Goal: Task Accomplishment & Management: Manage account settings

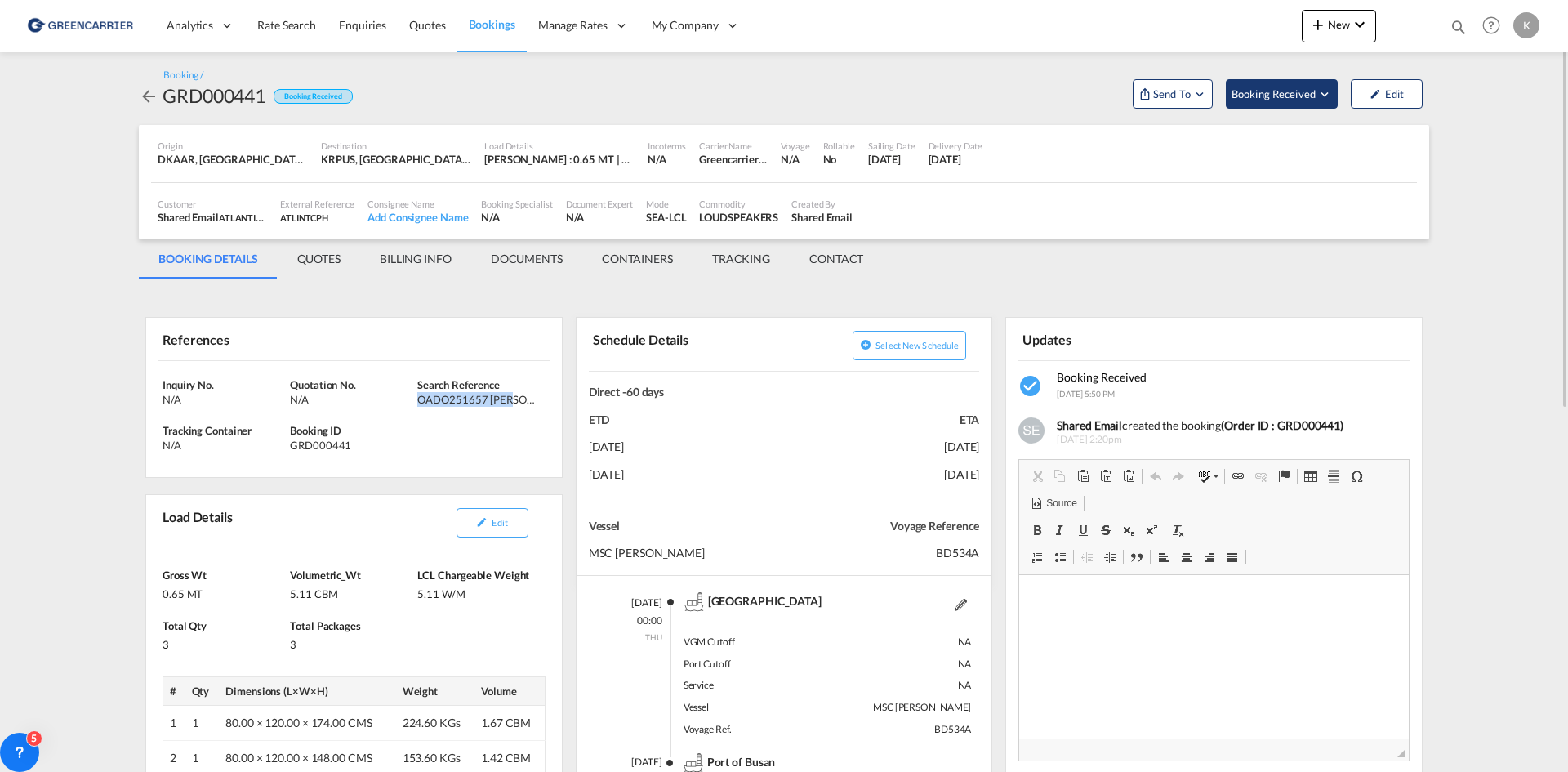
click at [1262, 91] on span "Booking Received" at bounding box center [1274, 93] width 85 height 16
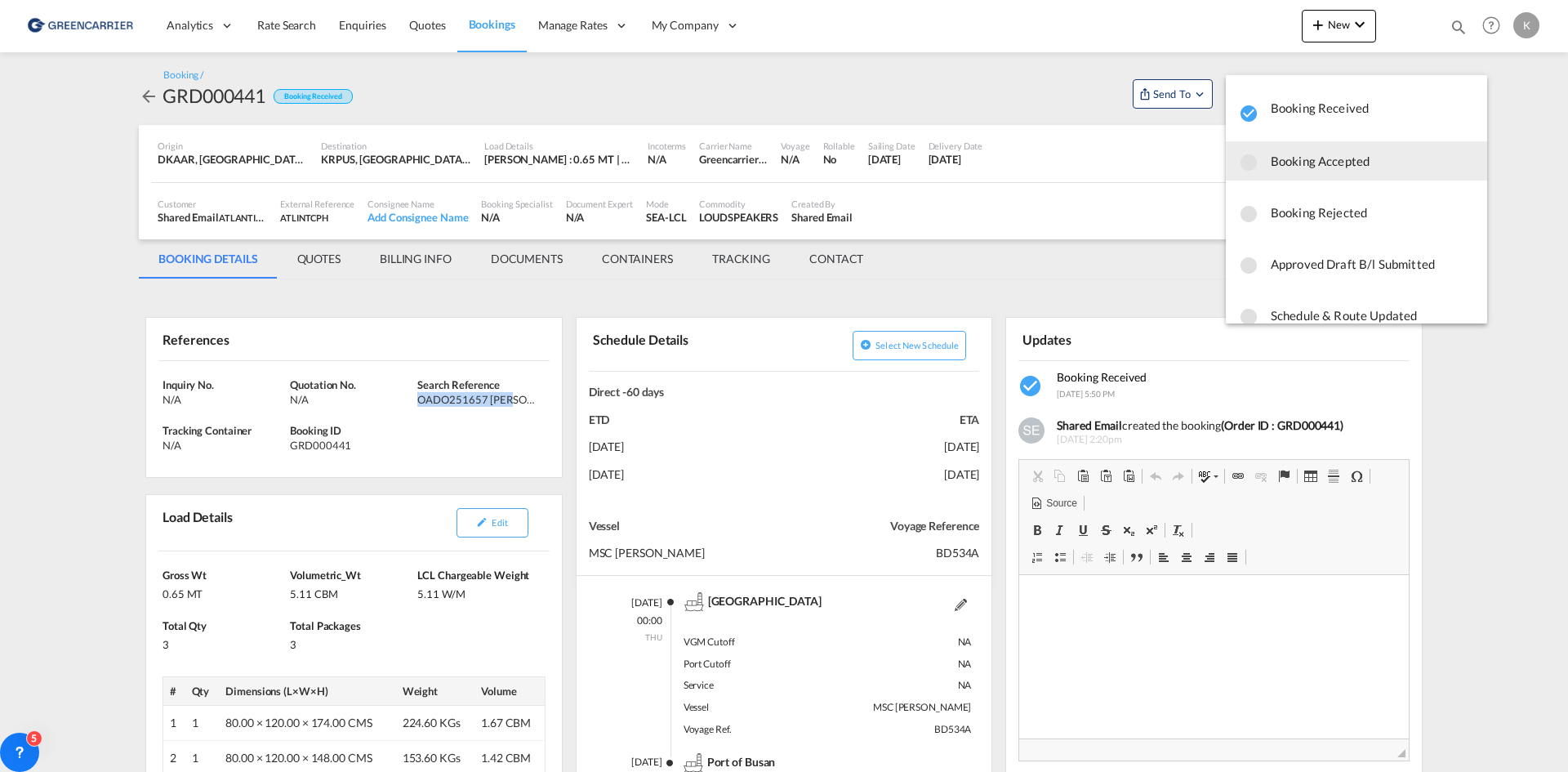
click at [1286, 165] on span "Booking Accepted" at bounding box center [1372, 160] width 203 height 30
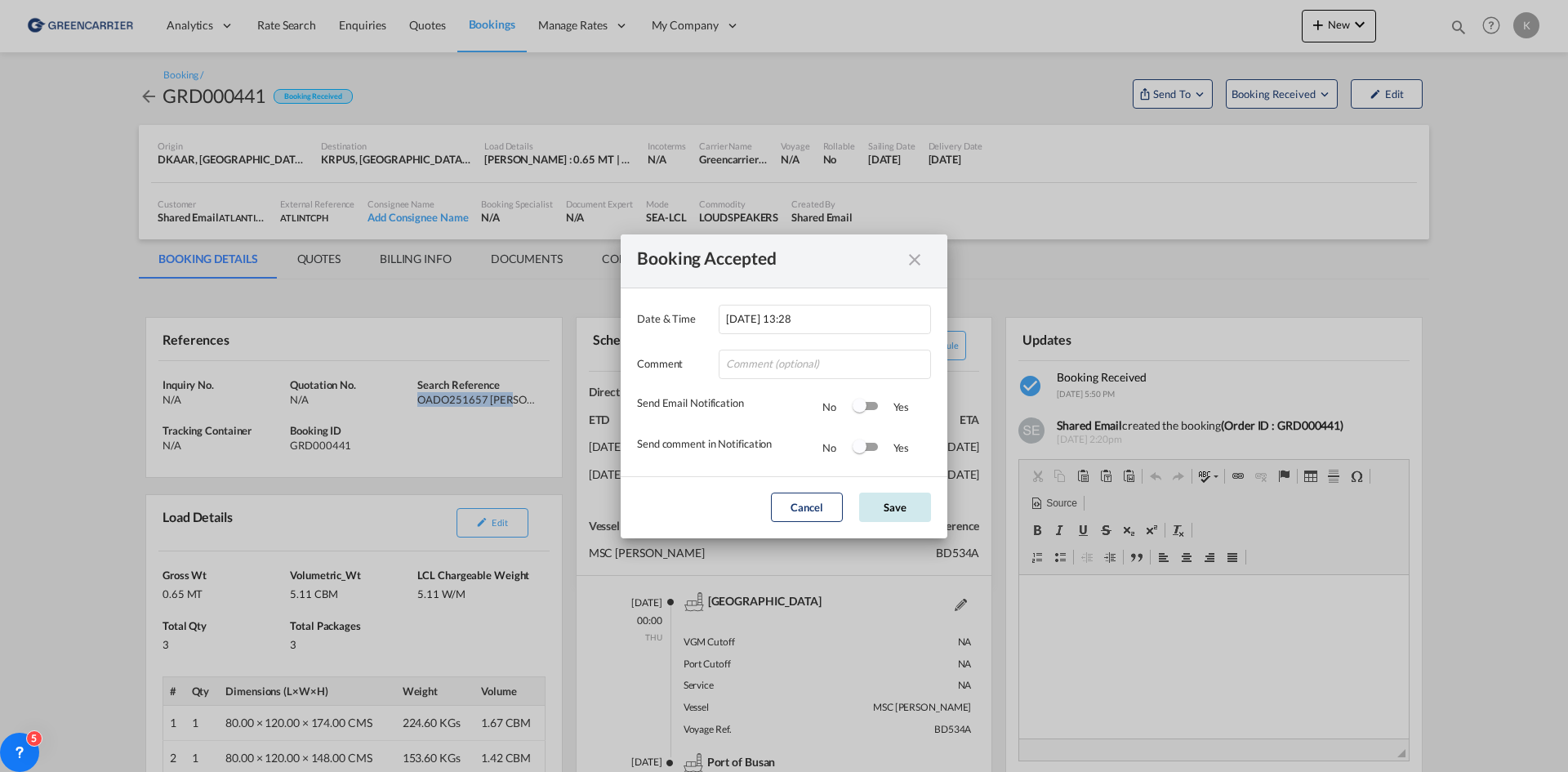
click at [924, 517] on button "Save" at bounding box center [894, 507] width 72 height 30
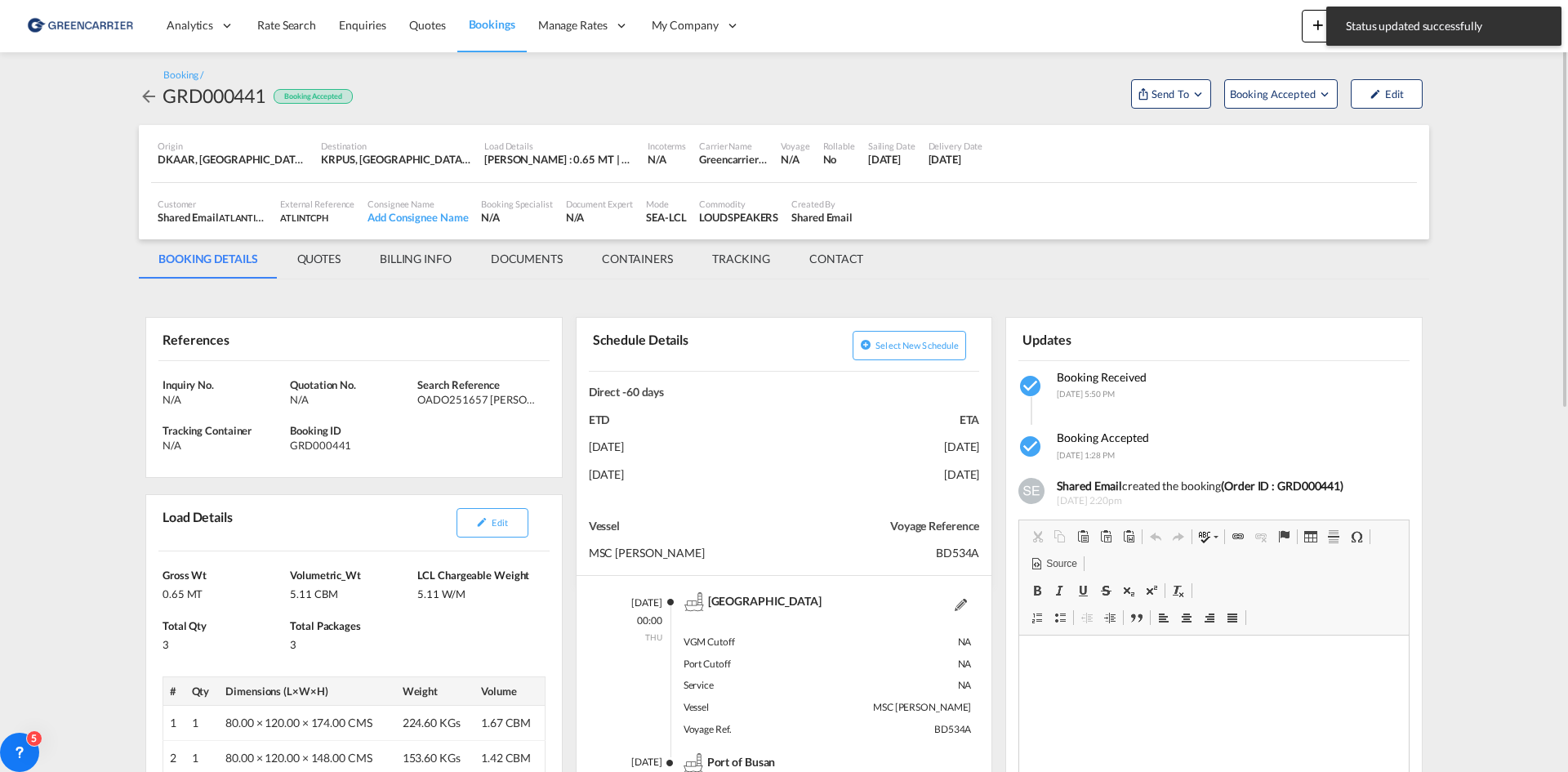
click at [153, 97] on md-icon "icon-arrow-left" at bounding box center [149, 96] width 19 height 19
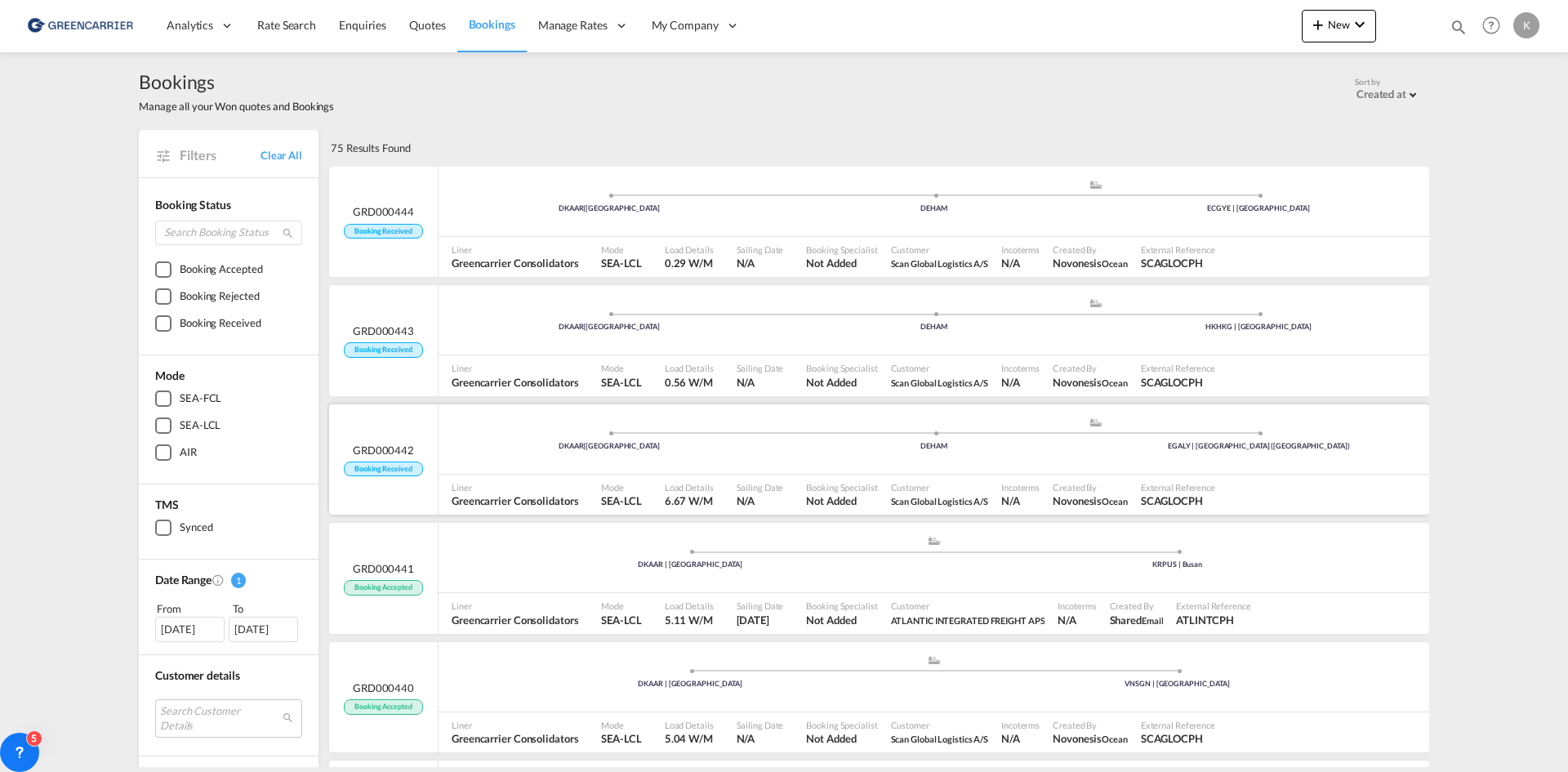
click at [1090, 454] on div "DKAAR | [GEOGRAPHIC_DATA] .a{fill:#aaa8ad;} .a{fill:#aaa8ad;} DEHAM EGALY | [GE…" at bounding box center [933, 440] width 990 height 49
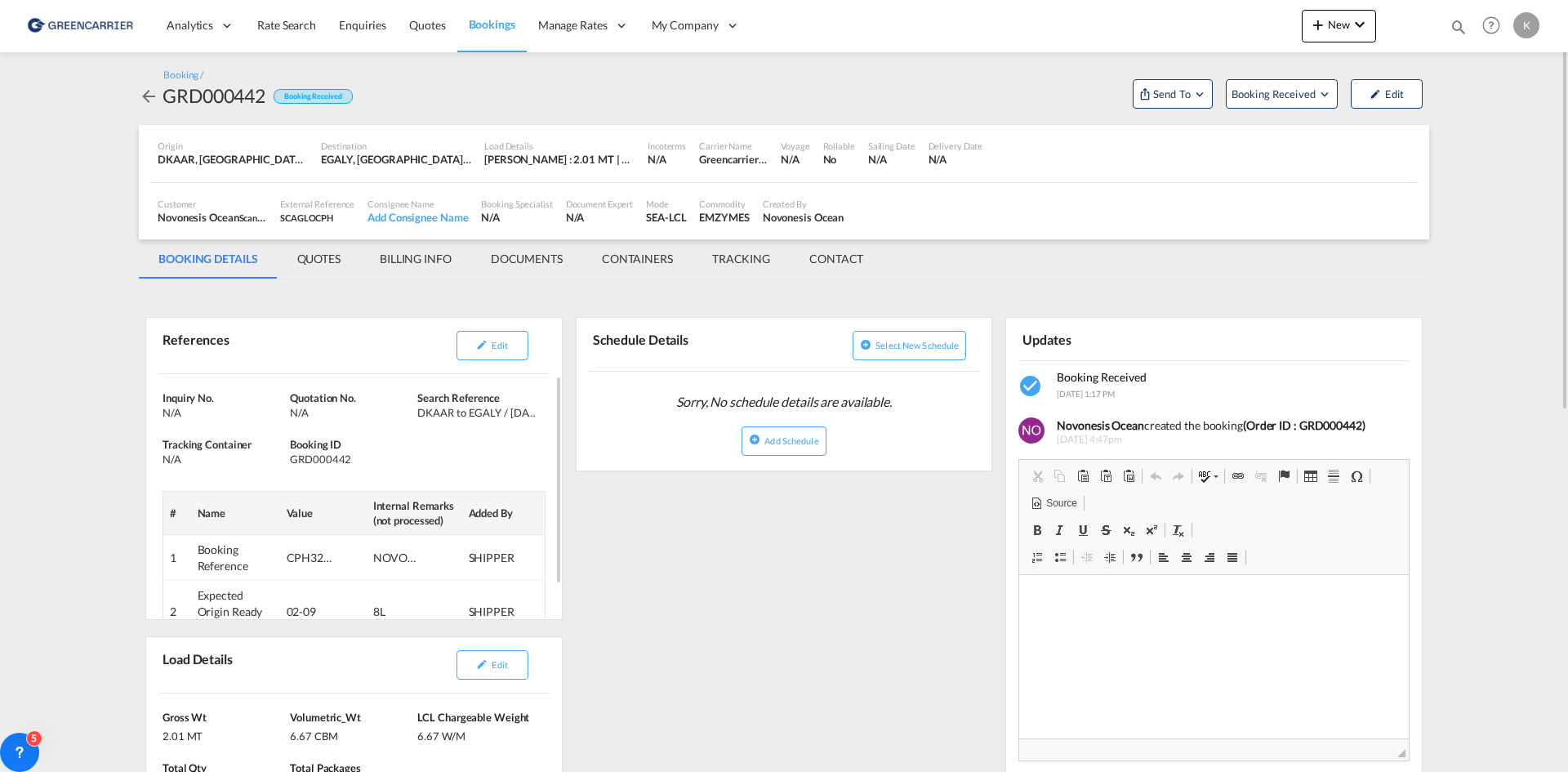
scroll to position [163, 0]
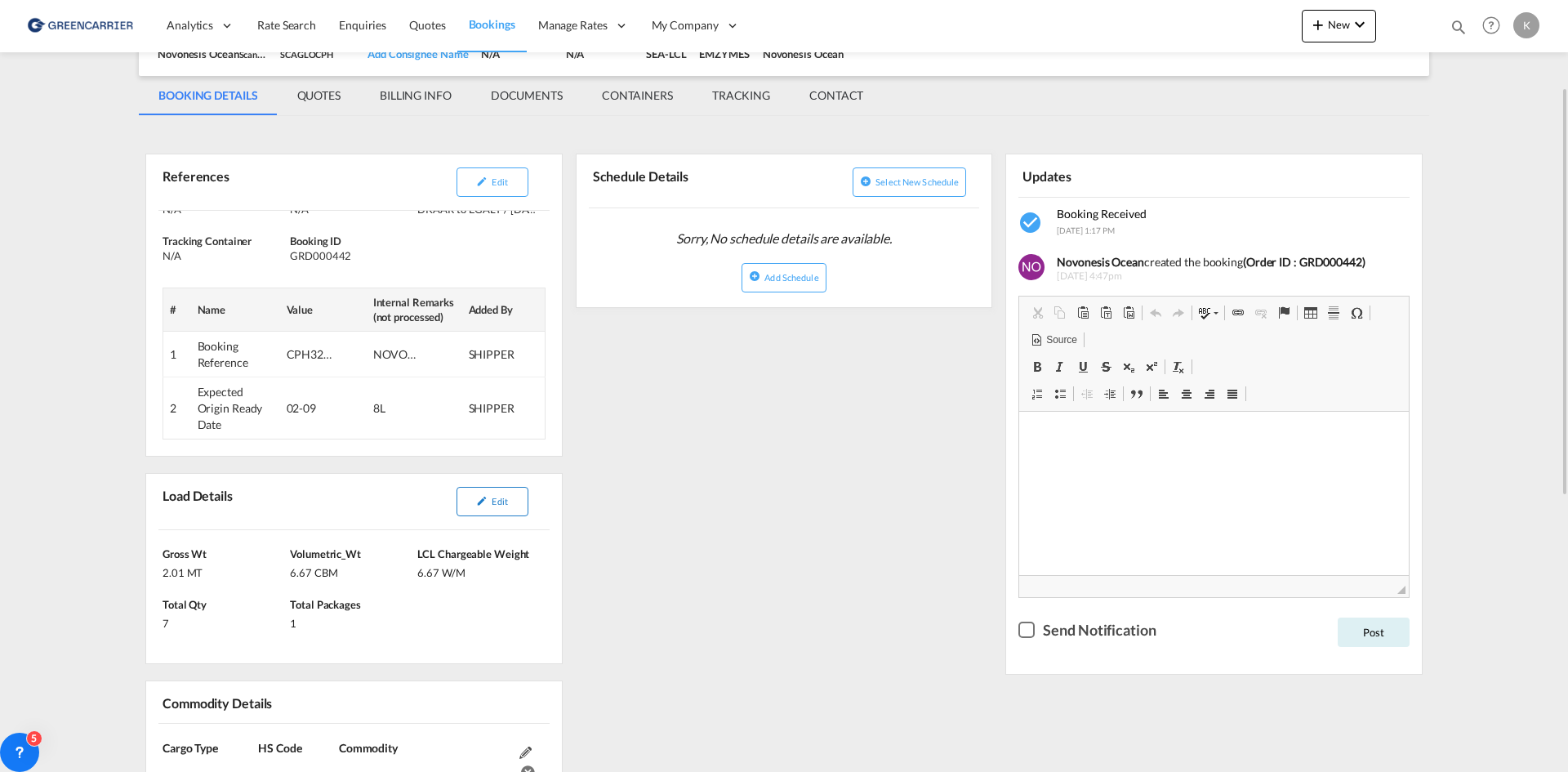
click at [503, 516] on button "Edit" at bounding box center [492, 502] width 72 height 30
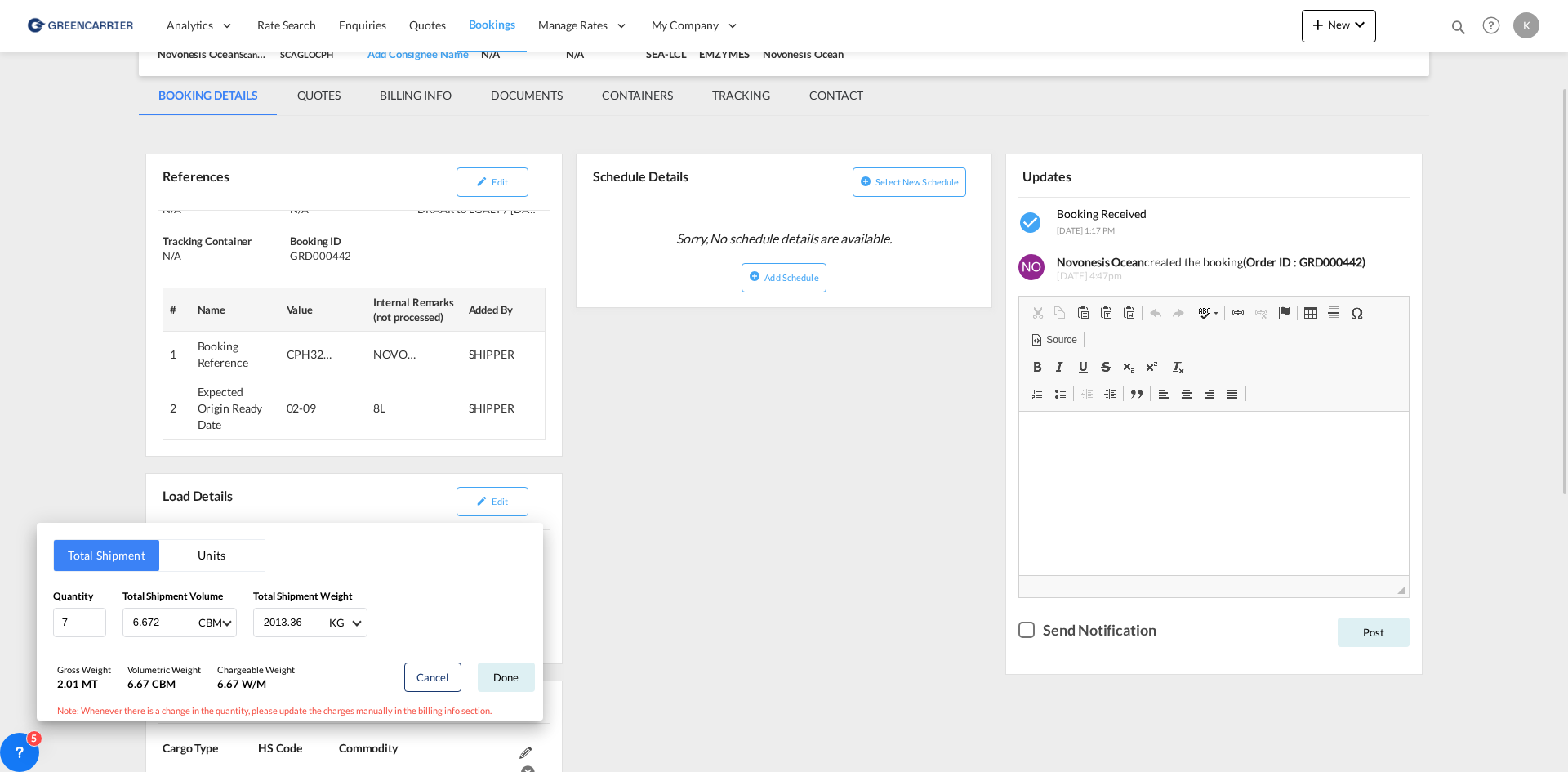
drag, startPoint x: 847, startPoint y: 393, endPoint x: 650, endPoint y: 398, distance: 197.1
click at [846, 393] on div "Total Shipment Units Quantity 7 Total Shipment Volume 6.672 CBM CBM CFT Total S…" at bounding box center [784, 386] width 1568 height 772
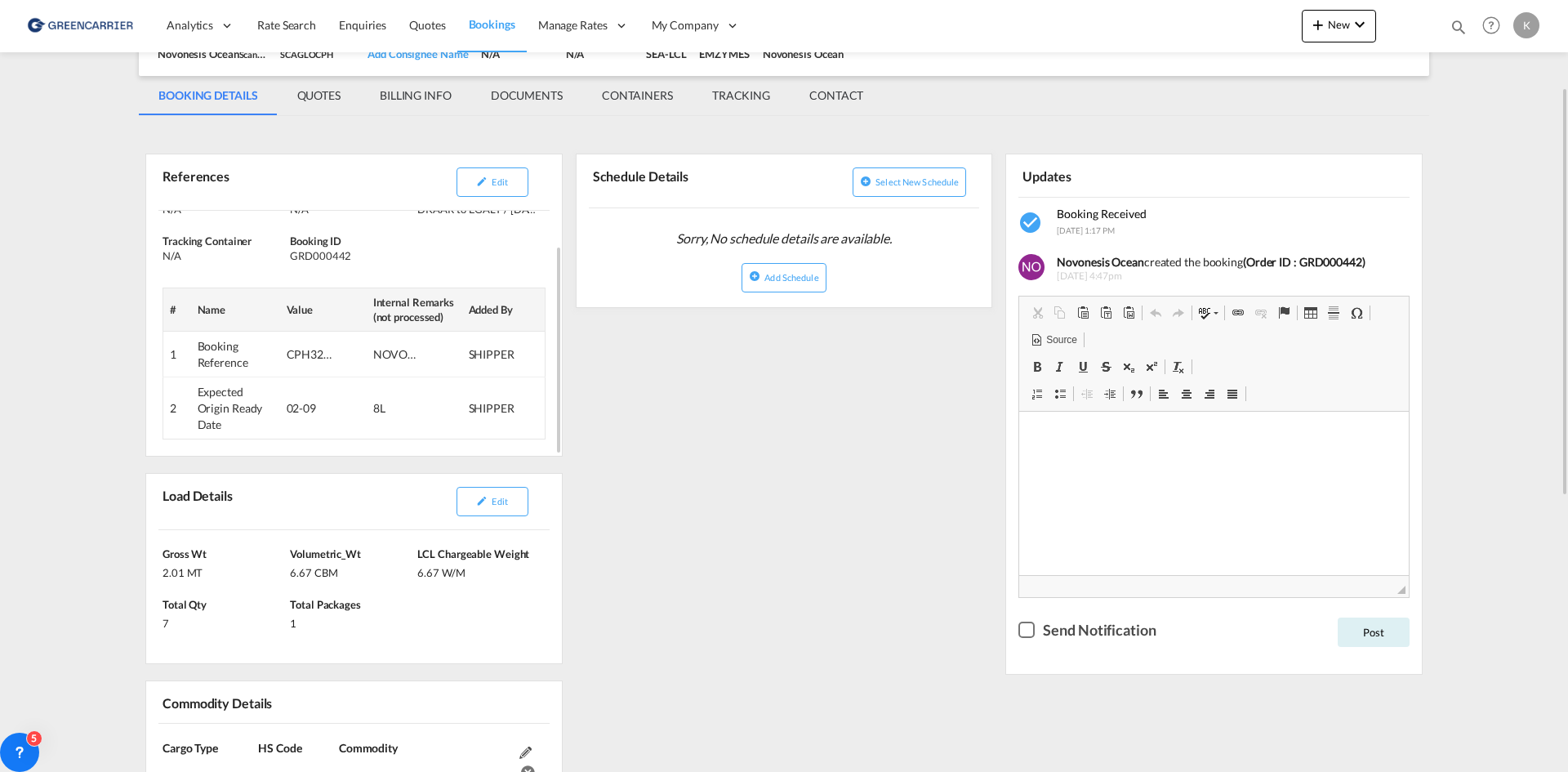
click at [341, 257] on div "GRD000442" at bounding box center [351, 255] width 124 height 14
click at [340, 257] on div "GRD000442" at bounding box center [351, 255] width 124 height 14
copy div "GRD000442"
click at [490, 186] on button "Edit" at bounding box center [492, 182] width 72 height 30
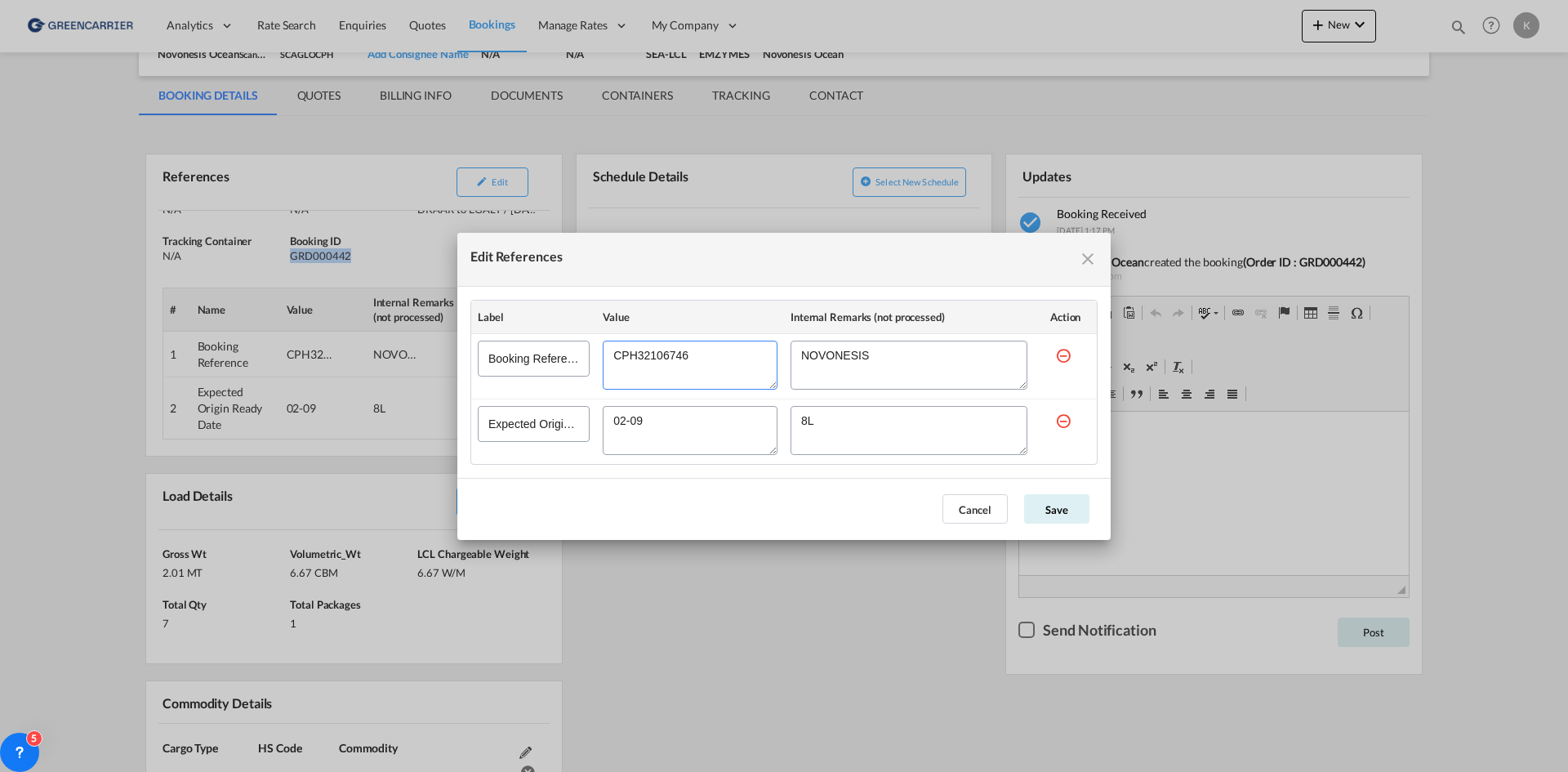
click at [670, 362] on textarea "Edit References" at bounding box center [690, 364] width 174 height 49
click at [670, 361] on textarea "Edit References" at bounding box center [690, 364] width 174 height 49
click at [1062, 503] on button "Save" at bounding box center [1056, 508] width 65 height 30
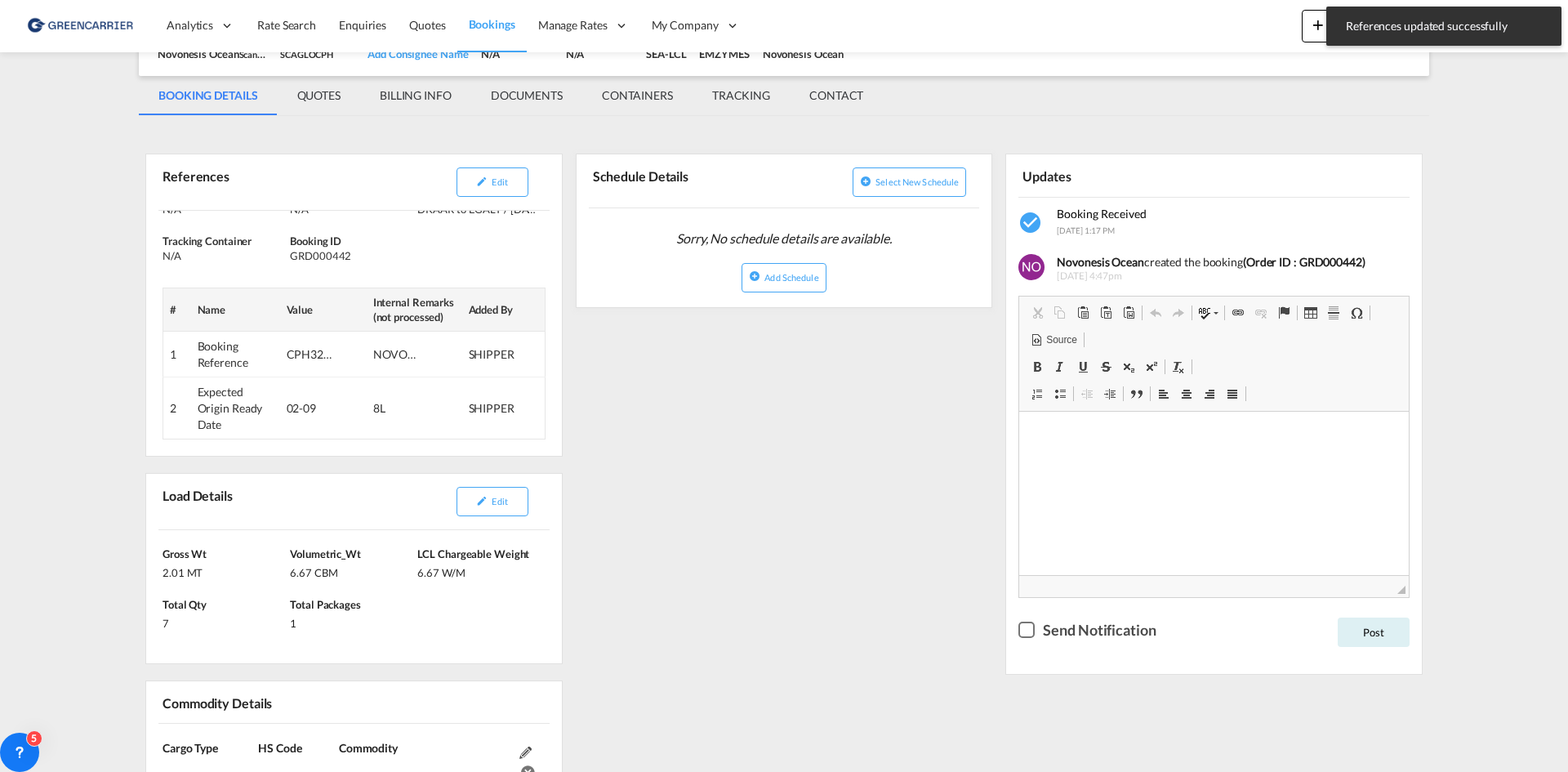
scroll to position [0, 0]
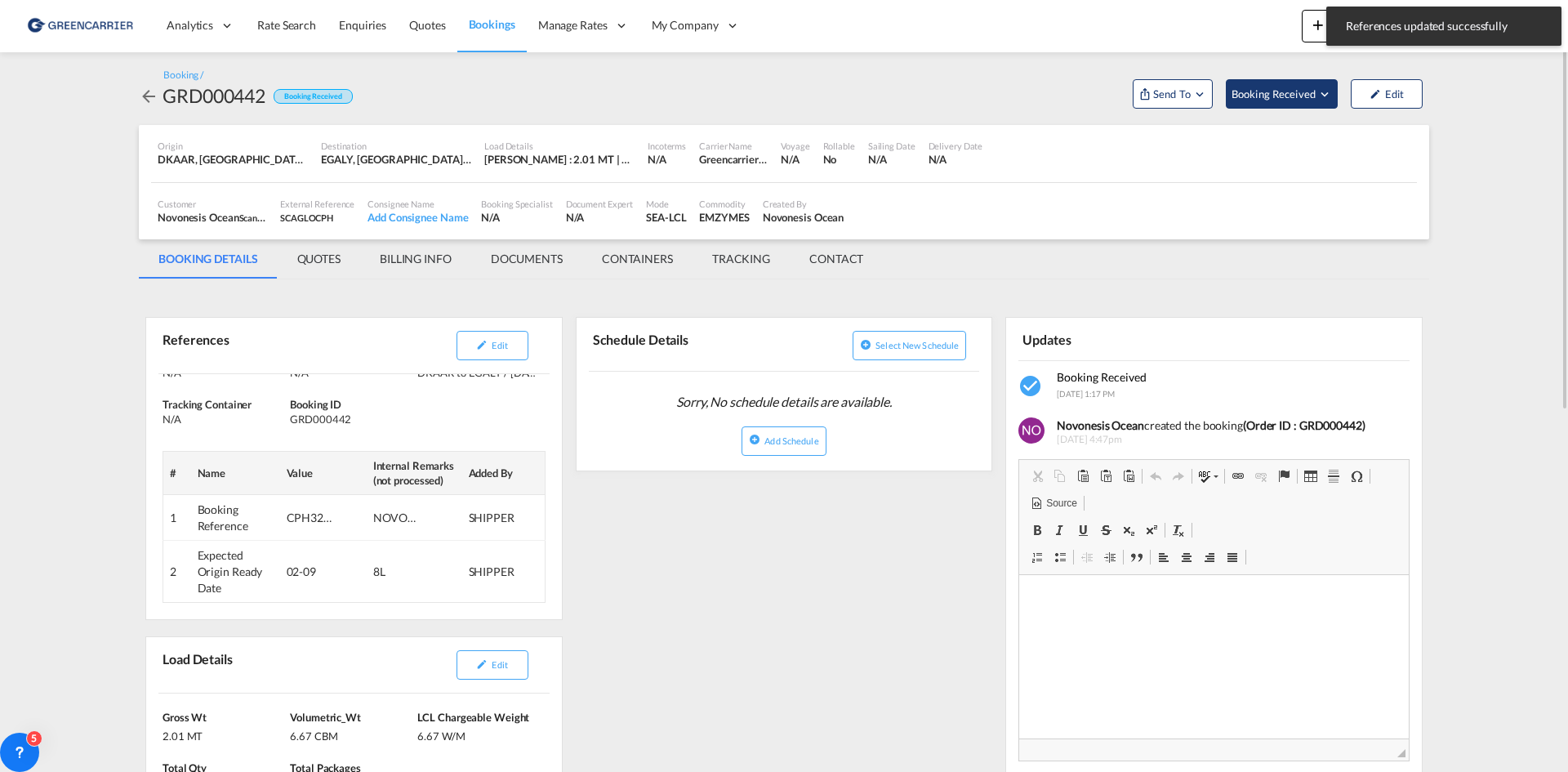
click at [1317, 95] on md-icon "Open demo menu" at bounding box center [1324, 93] width 14 height 14
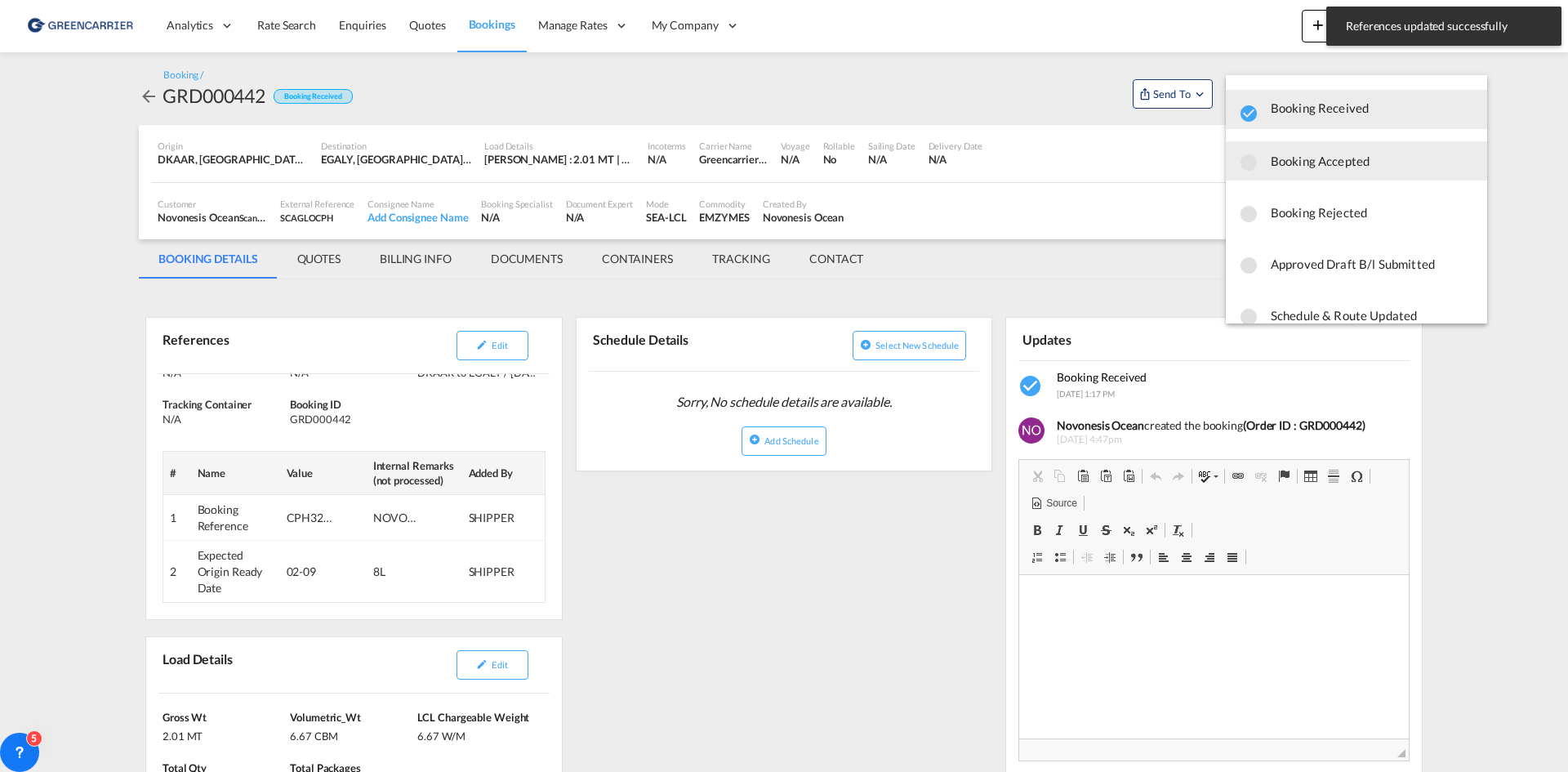
click at [1304, 153] on span "Booking Accepted" at bounding box center [1372, 160] width 203 height 30
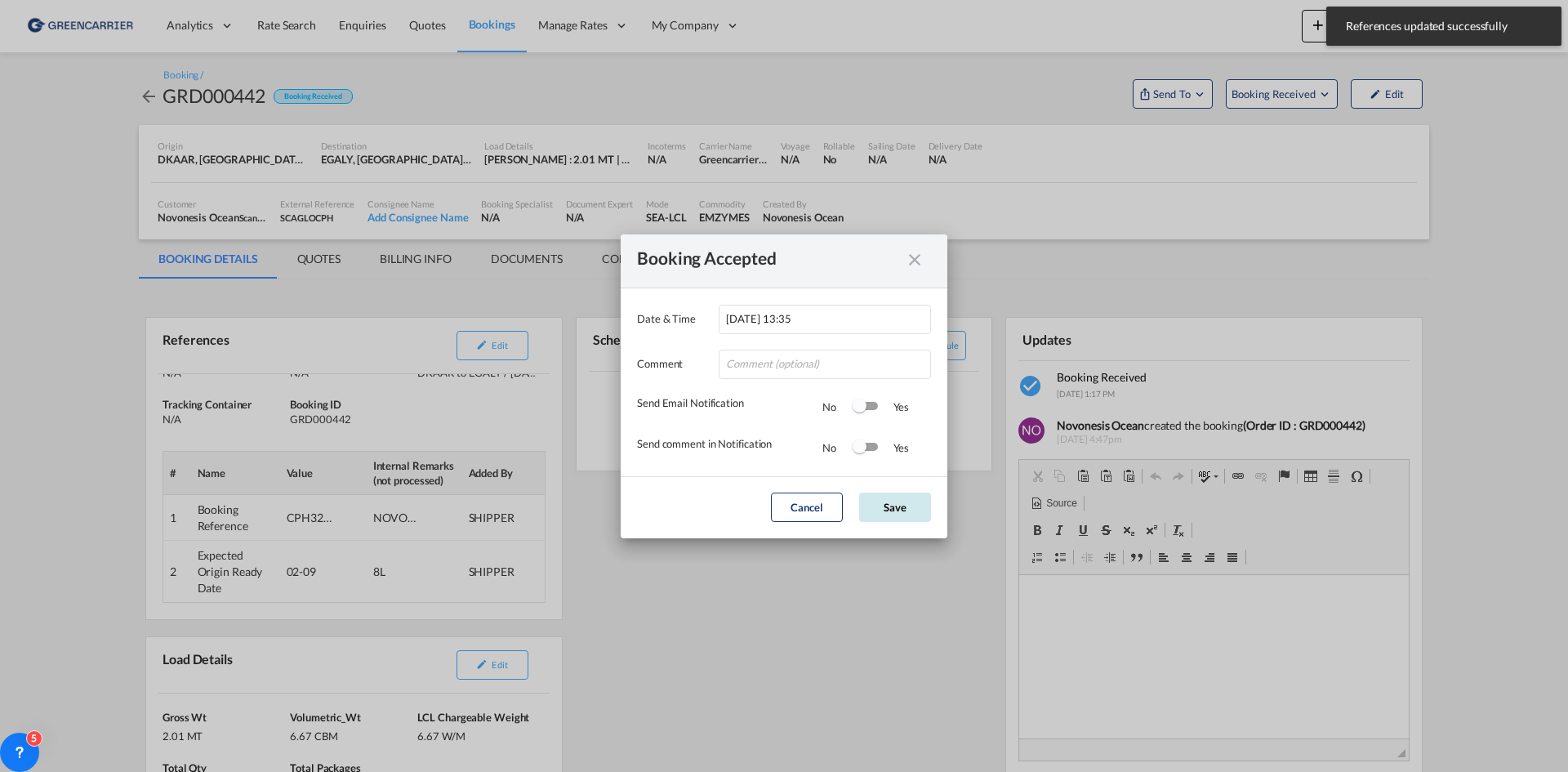
click at [915, 505] on button "Save" at bounding box center [894, 507] width 72 height 30
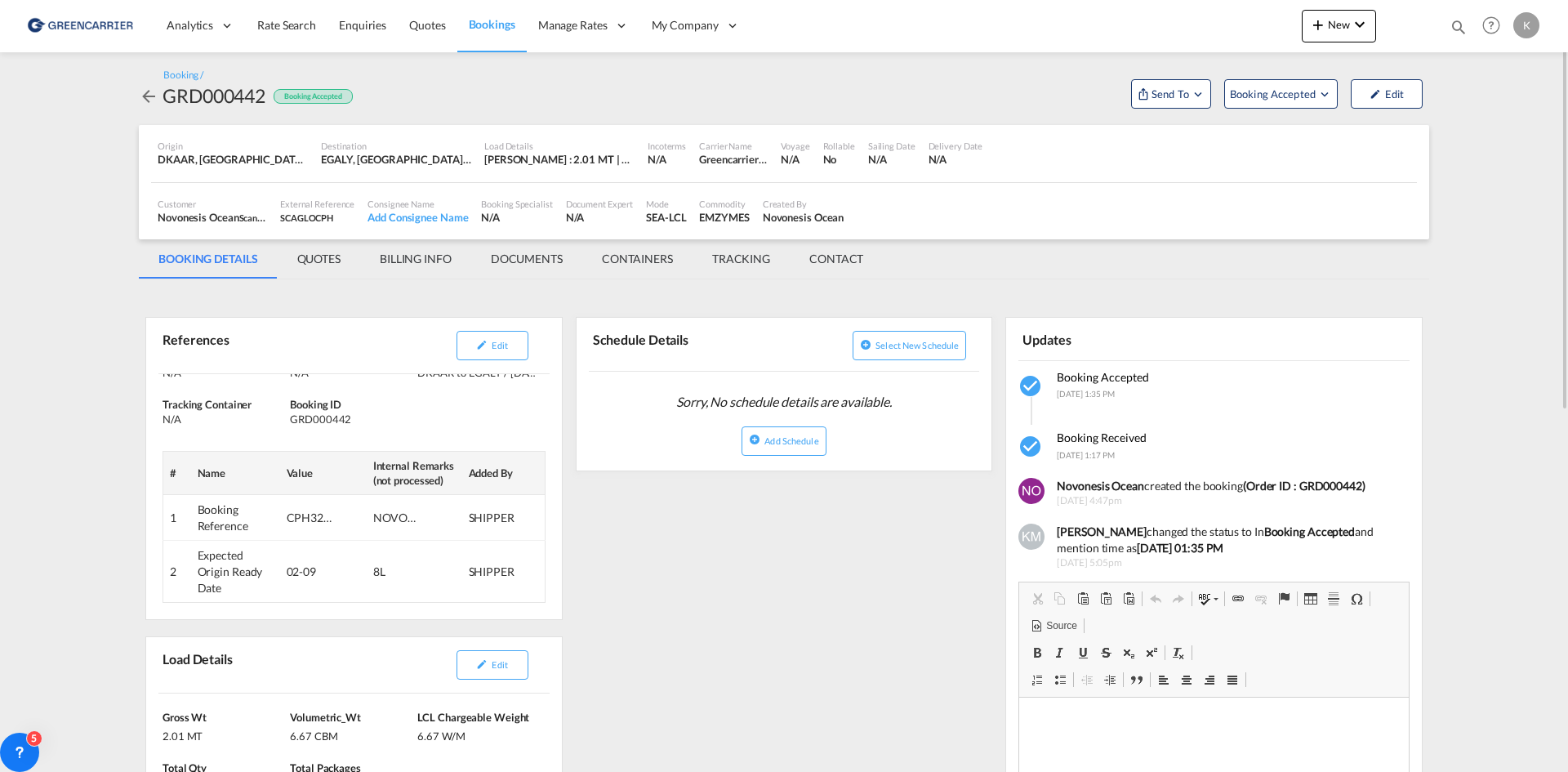
click at [142, 95] on md-icon "icon-arrow-left" at bounding box center [149, 96] width 19 height 19
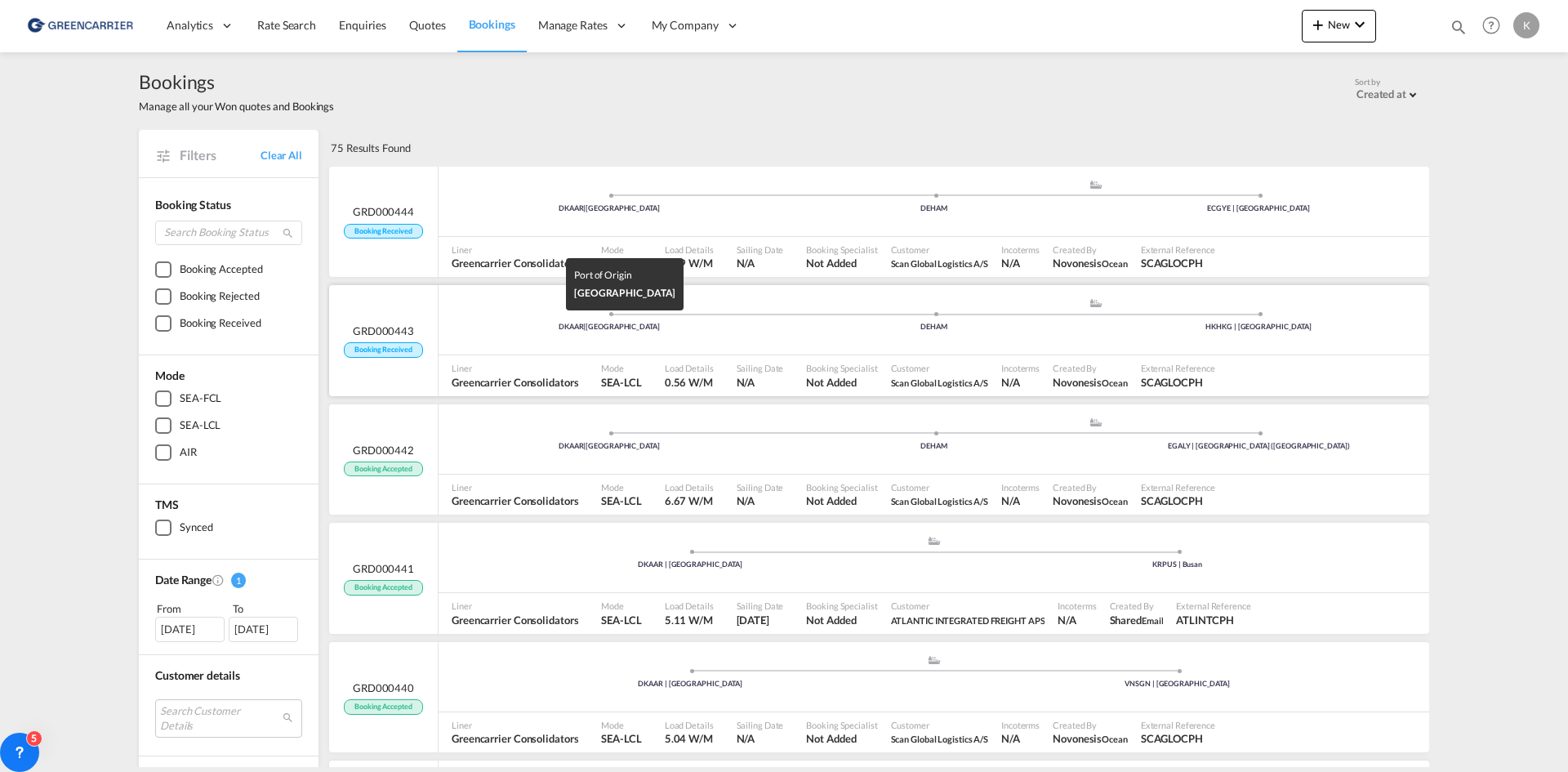
click at [530, 325] on div "DKAAR | [GEOGRAPHIC_DATA]" at bounding box center [609, 327] width 325 height 11
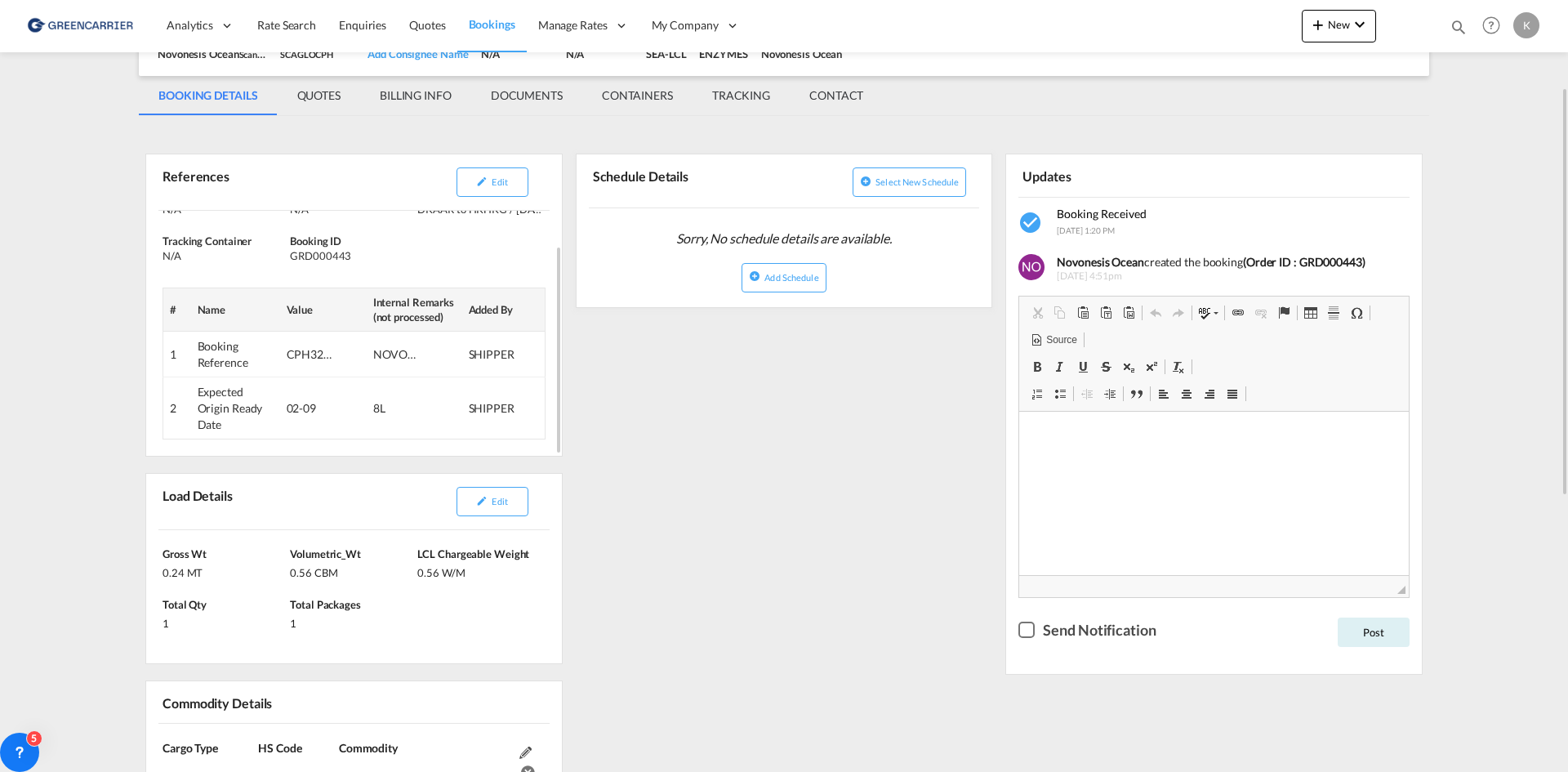
scroll to position [246, 0]
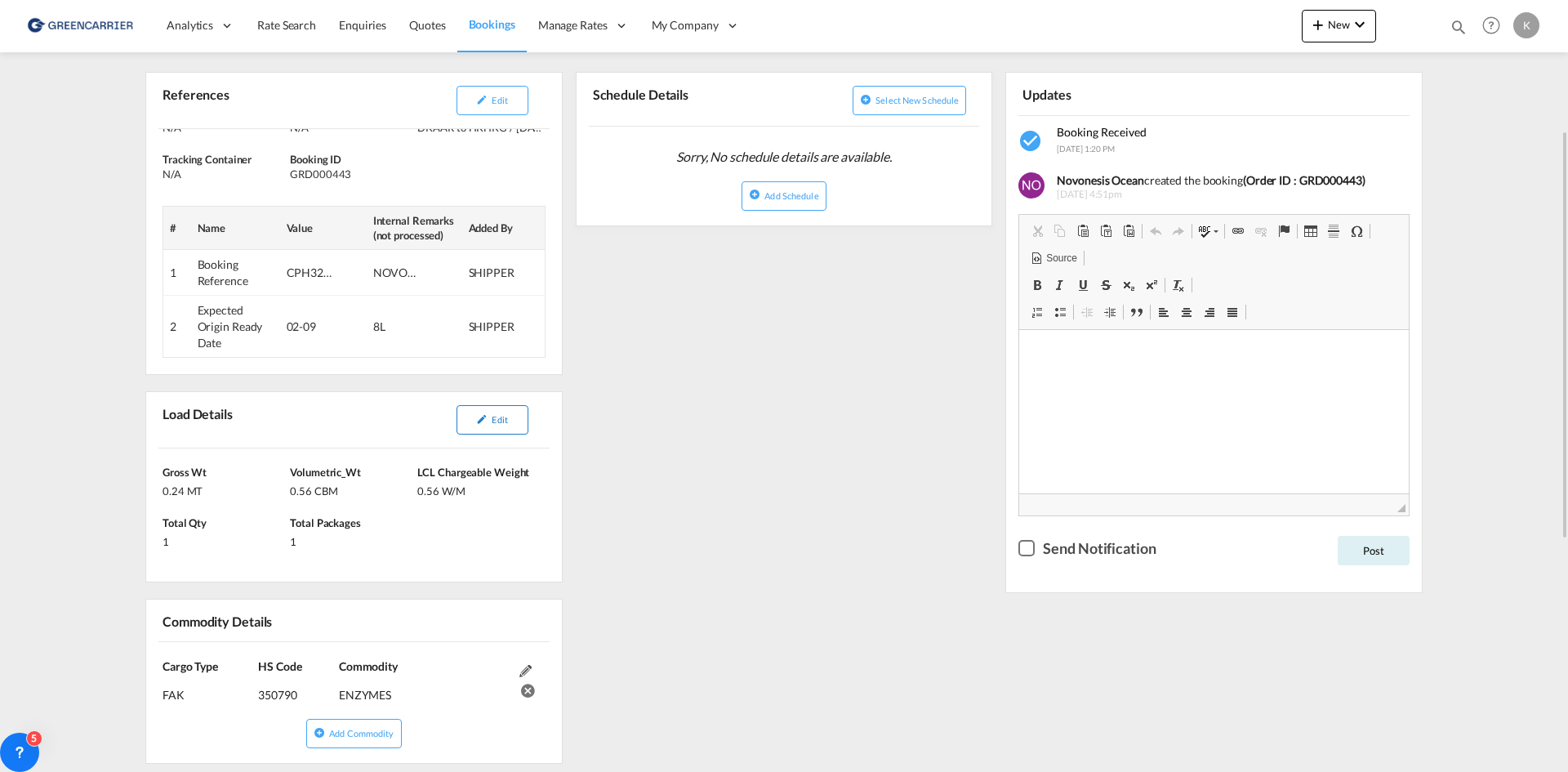
click at [506, 416] on span "Edit" at bounding box center [499, 419] width 15 height 11
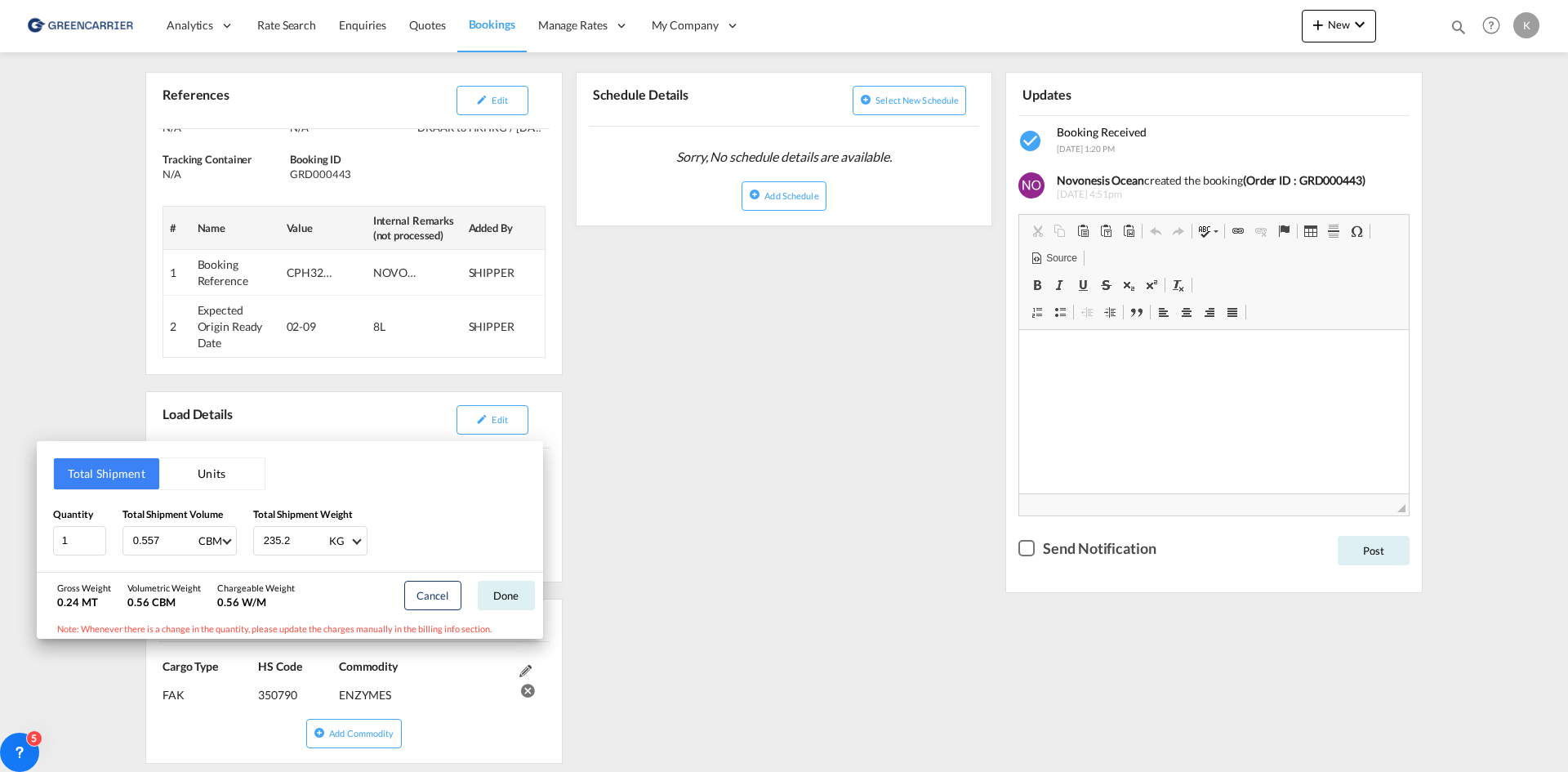
click at [650, 414] on div "Total Shipment Units Quantity 1 Total Shipment Volume 0.557 CBM CBM CFT Total S…" at bounding box center [784, 386] width 1568 height 772
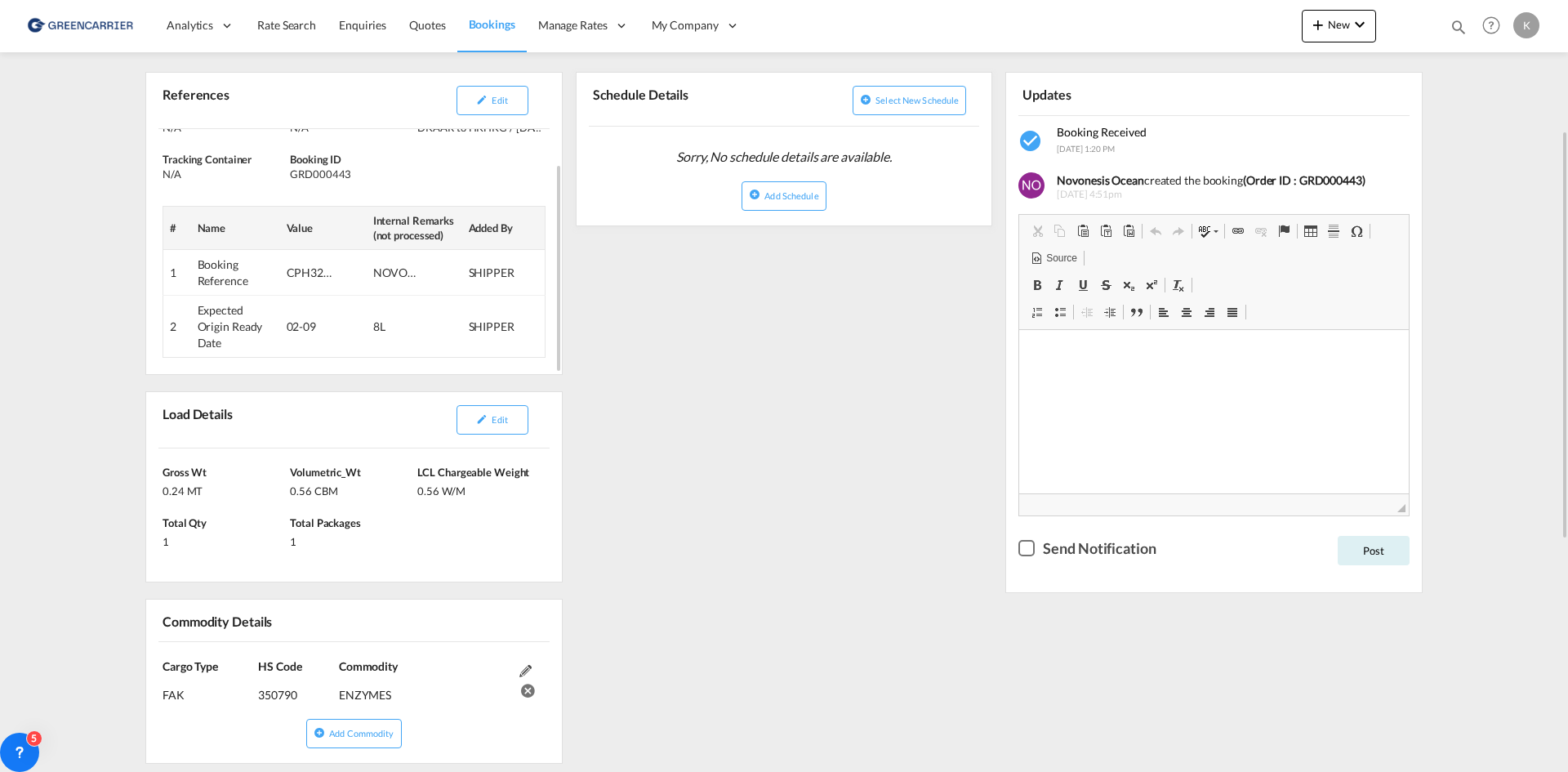
click at [342, 172] on div "GRD000443" at bounding box center [351, 174] width 124 height 14
copy div "GRD000443"
click at [473, 107] on button "Edit" at bounding box center [492, 100] width 72 height 30
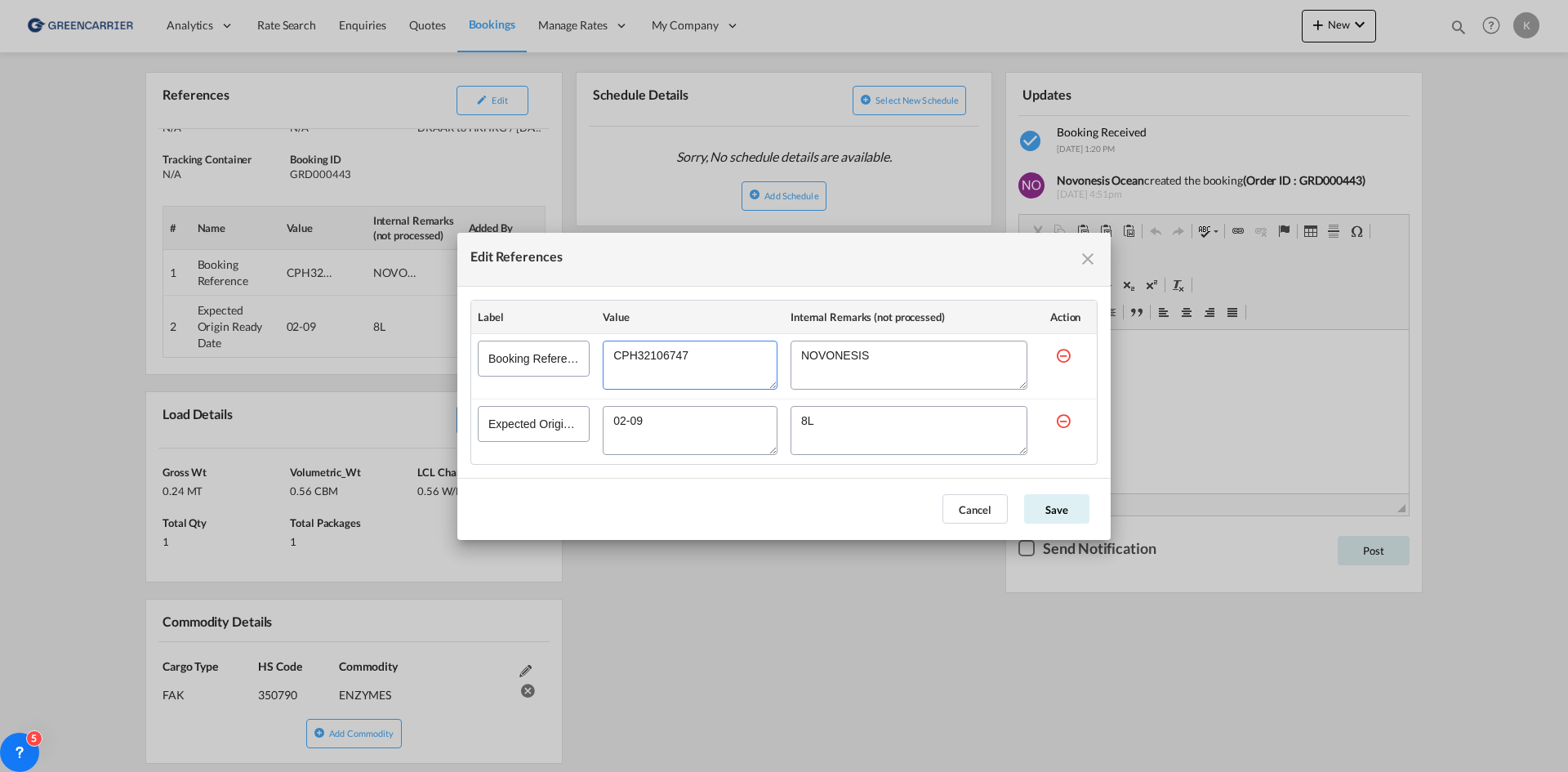
click at [689, 362] on textarea "Edit References" at bounding box center [690, 364] width 174 height 49
click at [979, 522] on button "Cancel" at bounding box center [975, 508] width 65 height 30
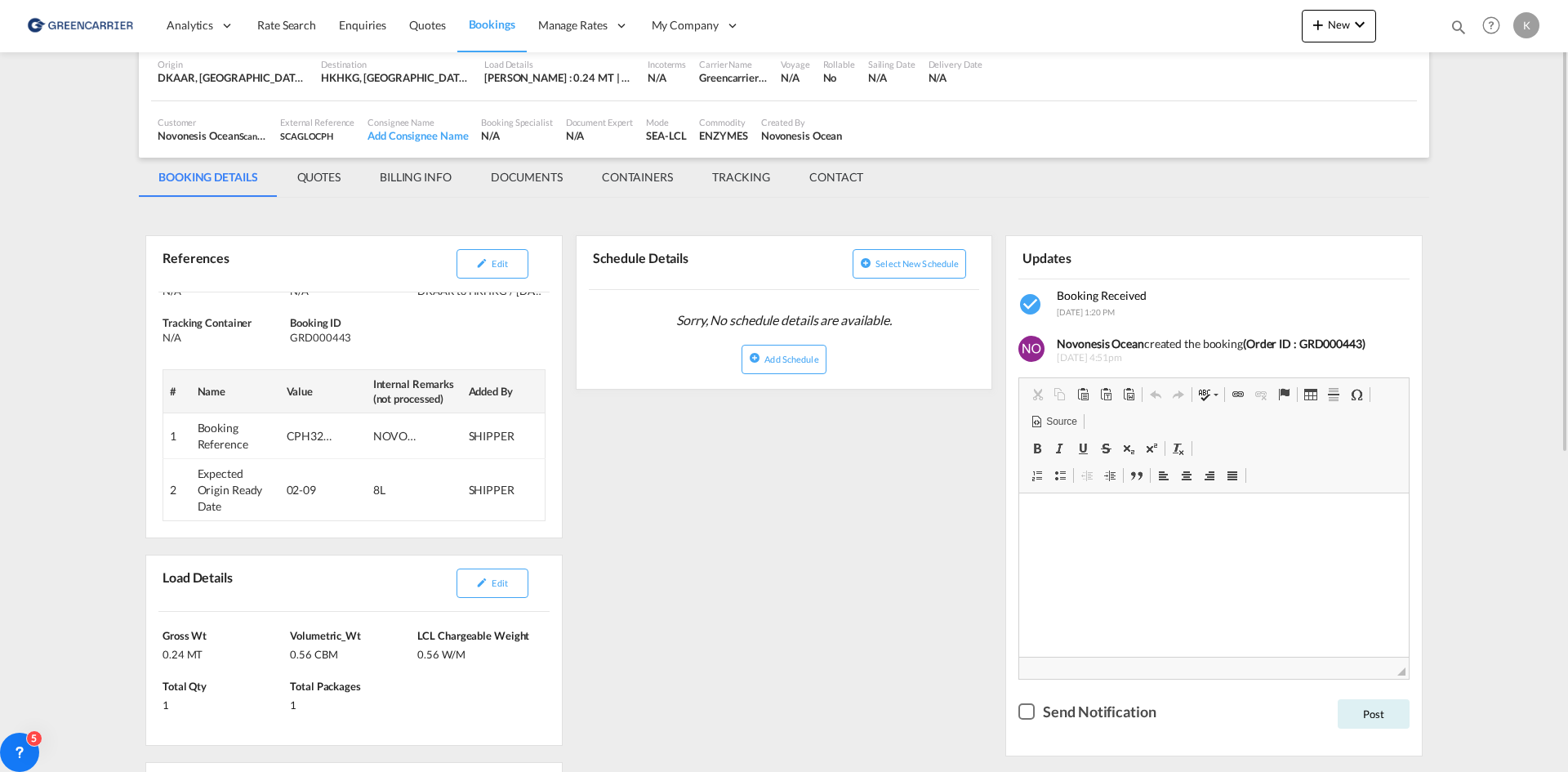
scroll to position [0, 0]
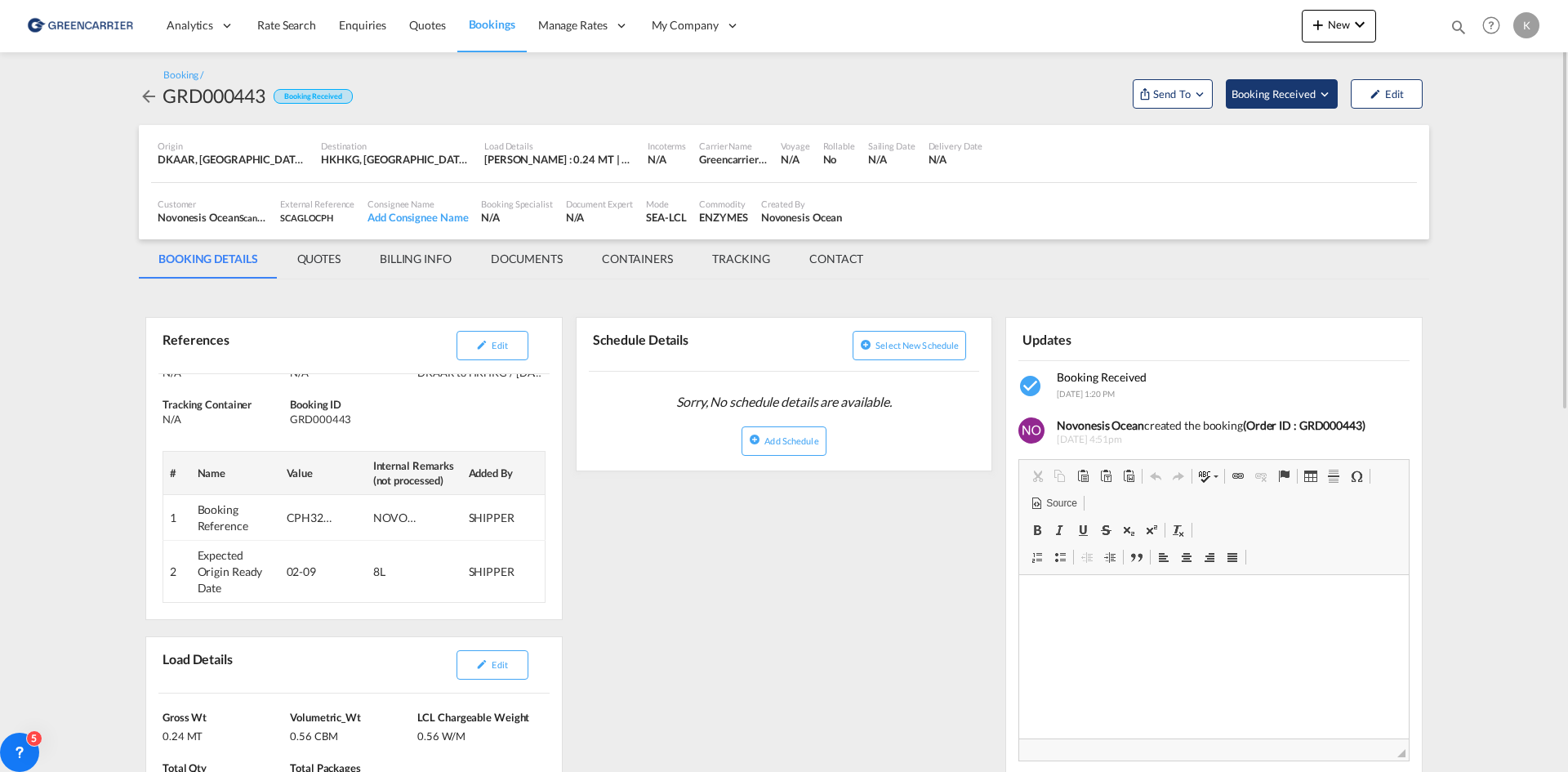
click at [1293, 101] on span "Booking Received" at bounding box center [1274, 93] width 85 height 16
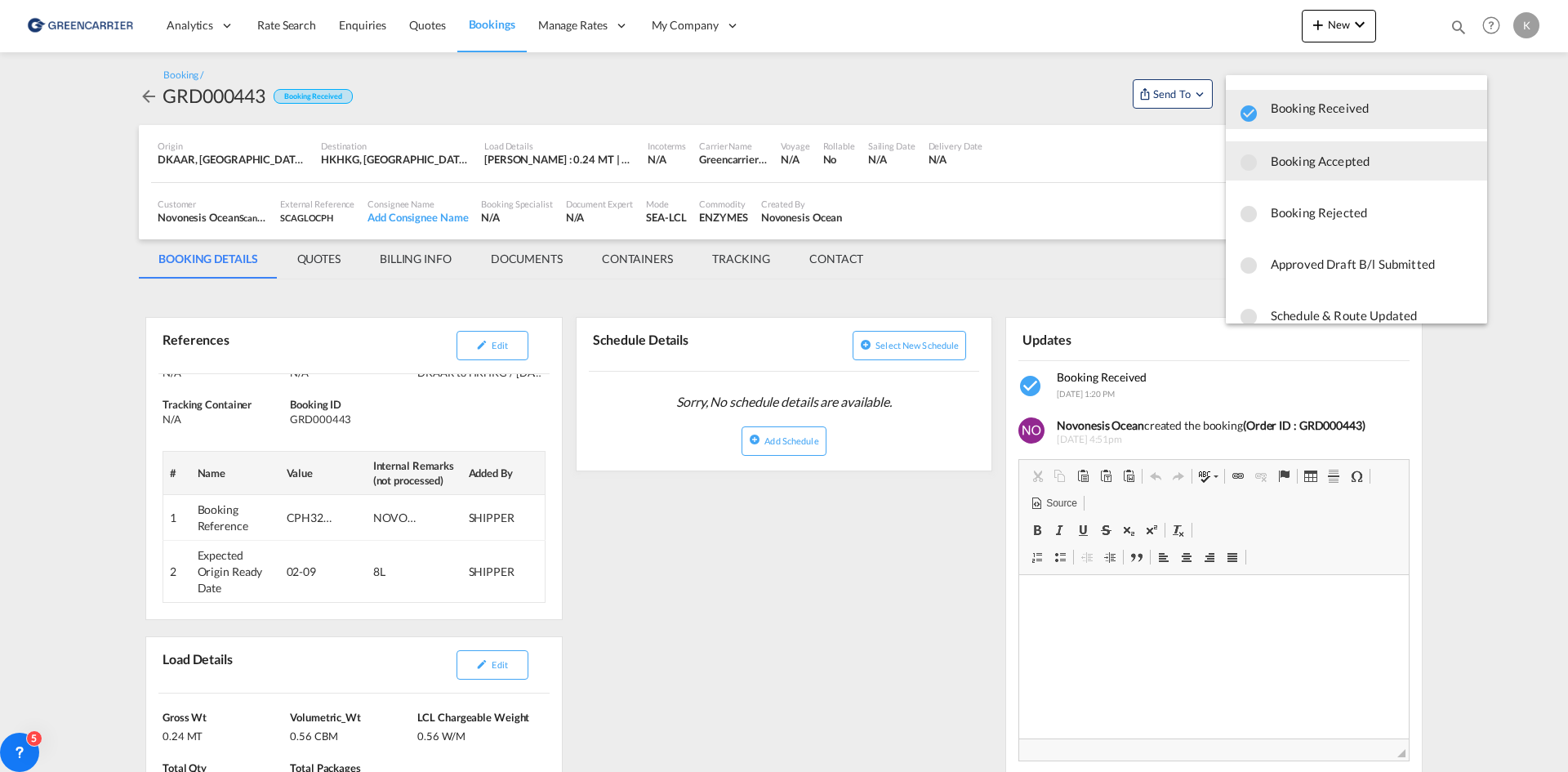
click at [1276, 162] on span "Booking Accepted" at bounding box center [1372, 160] width 203 height 30
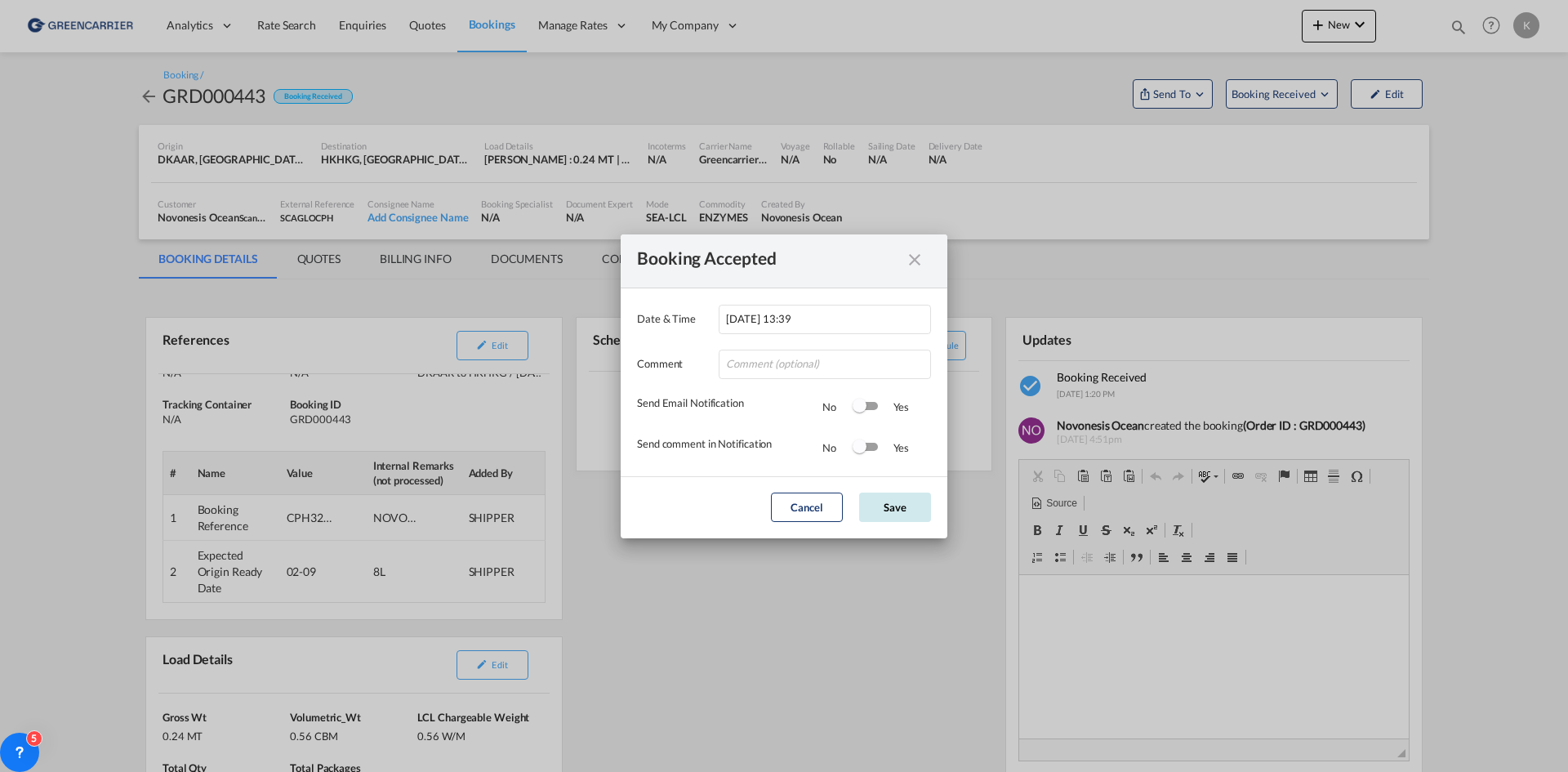
click at [920, 518] on button "Save" at bounding box center [894, 507] width 72 height 30
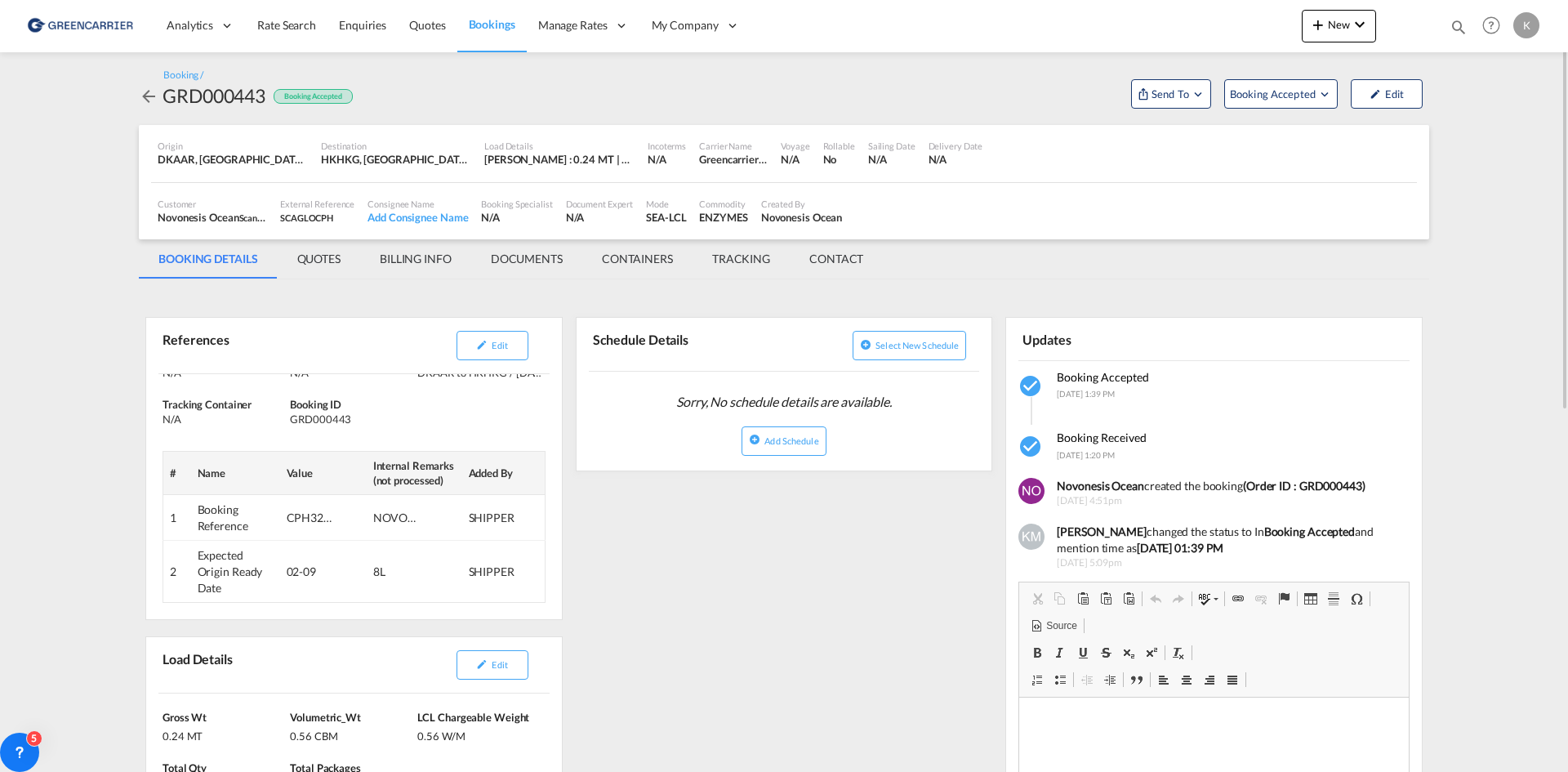
click at [149, 98] on md-icon "icon-arrow-left" at bounding box center [149, 96] width 19 height 19
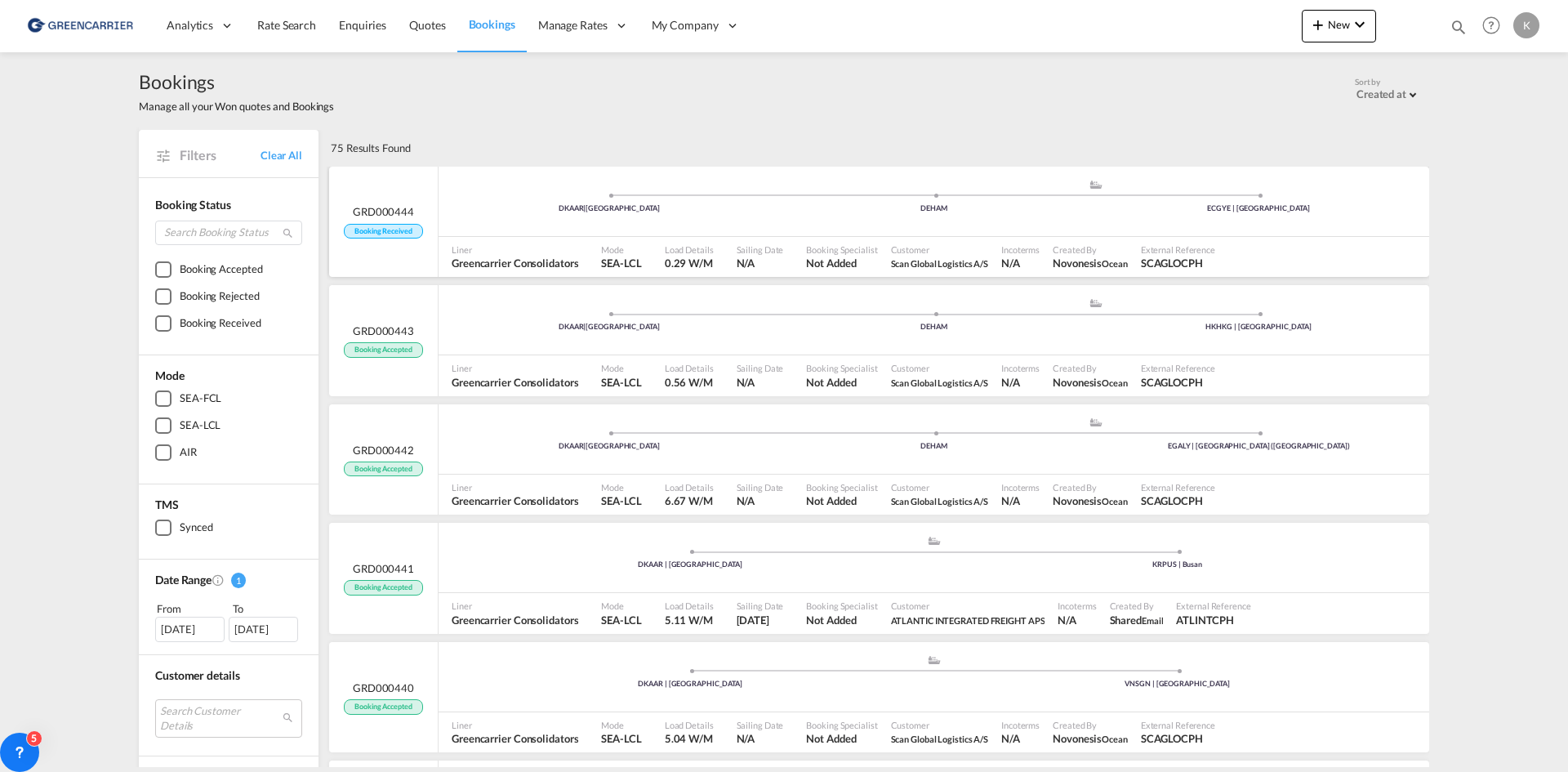
click at [571, 231] on div "DKAAR | [GEOGRAPHIC_DATA] .a{fill:#aaa8ad;} .a{fill:#aaa8ad;} DEHAM ECGYE | [GE…" at bounding box center [933, 205] width 990 height 53
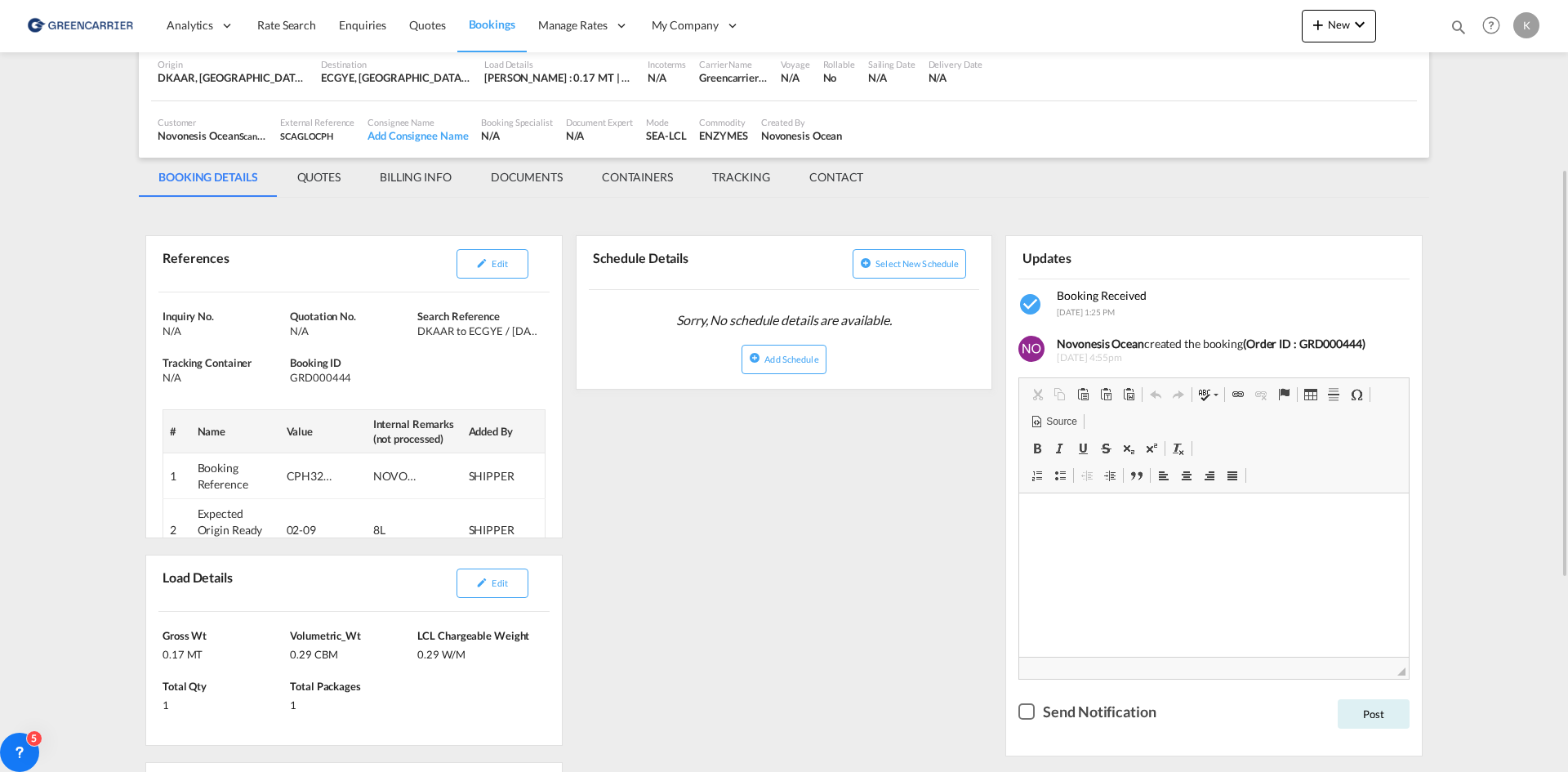
scroll to position [163, 0]
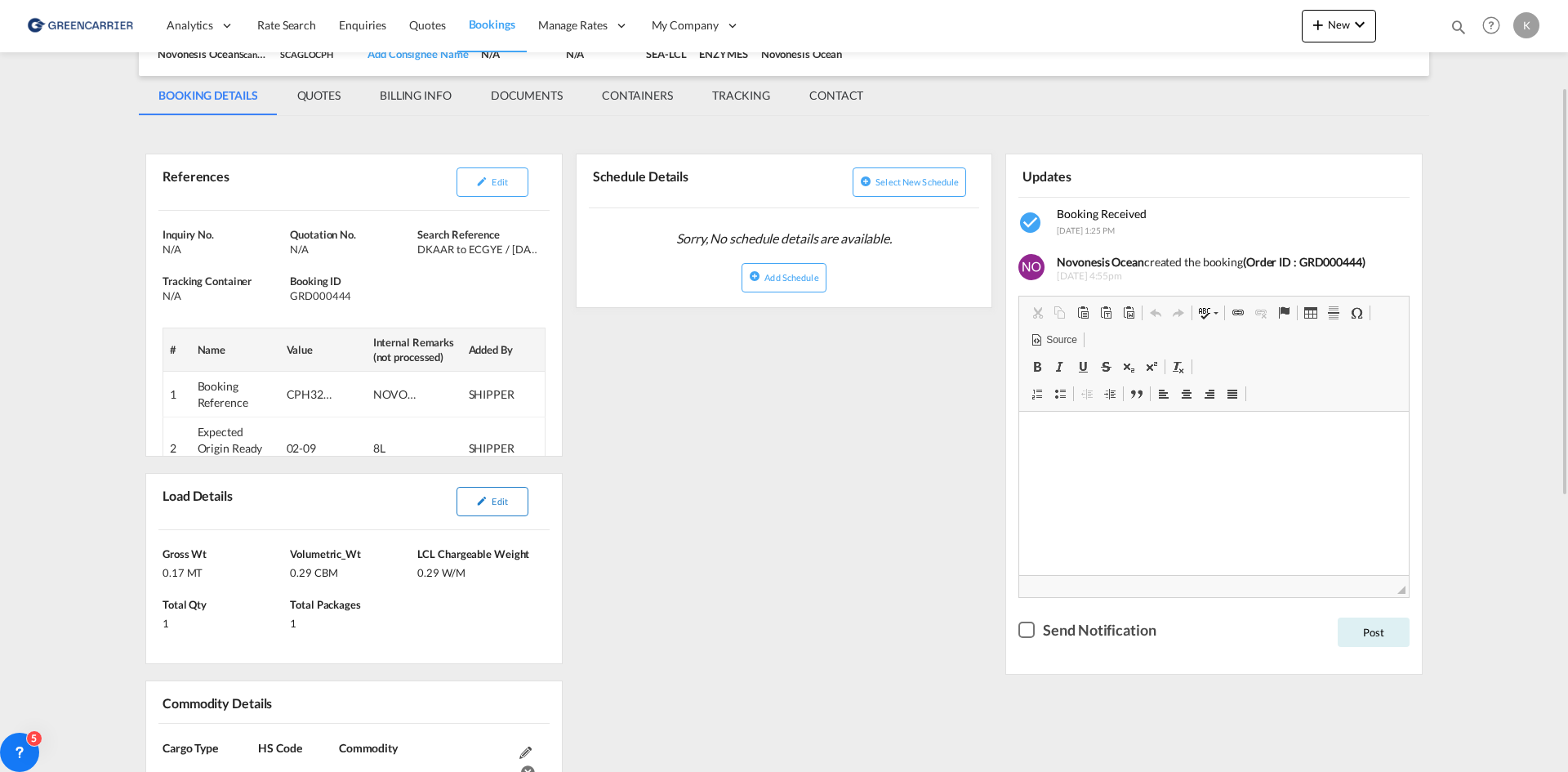
click at [484, 506] on button "Edit" at bounding box center [492, 502] width 72 height 30
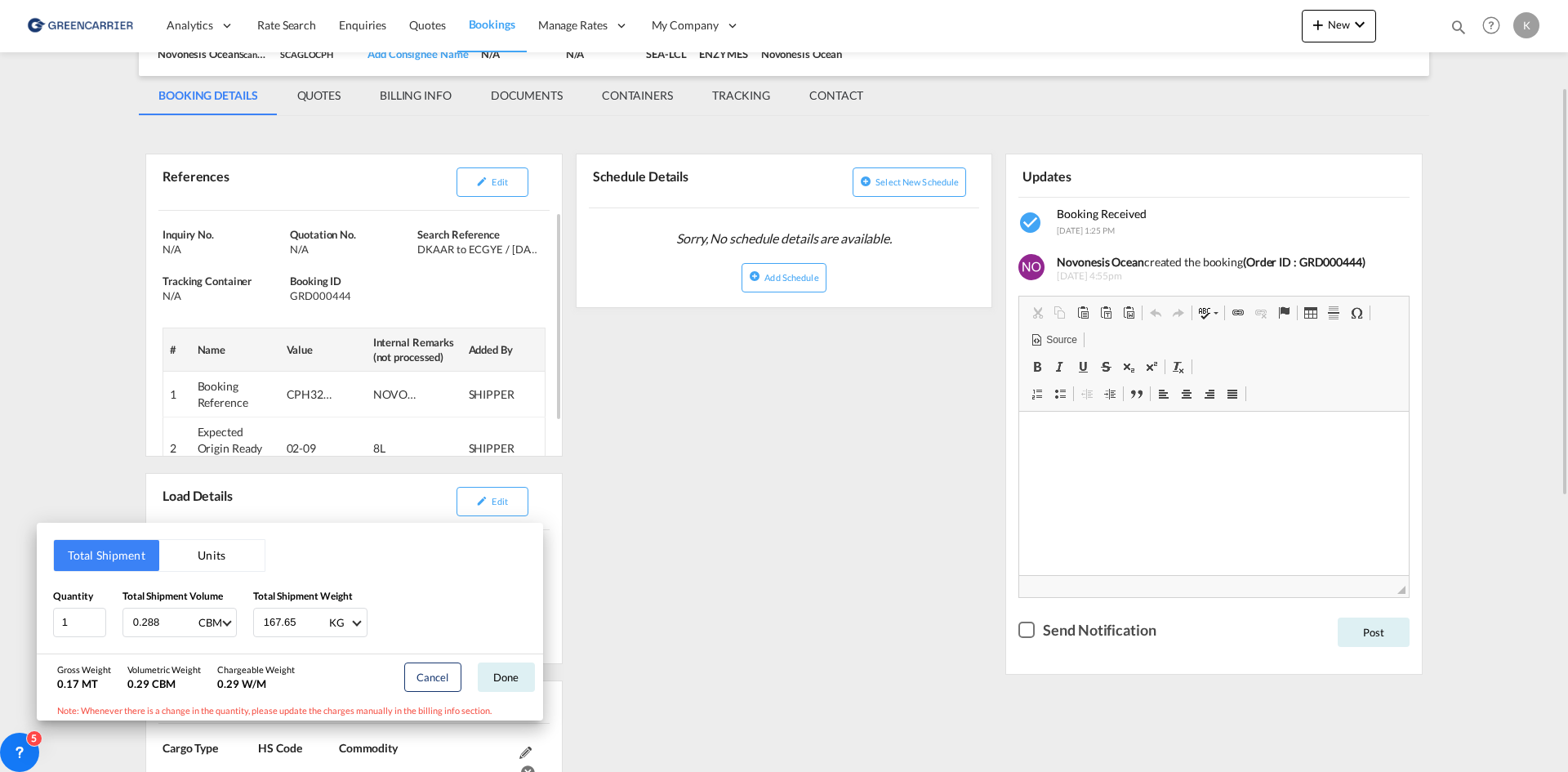
drag, startPoint x: 634, startPoint y: 424, endPoint x: 450, endPoint y: 348, distance: 199.1
click at [635, 424] on div "Total Shipment Units Quantity 1 Total Shipment Volume 0.288 CBM CBM CFT Total S…" at bounding box center [784, 386] width 1568 height 772
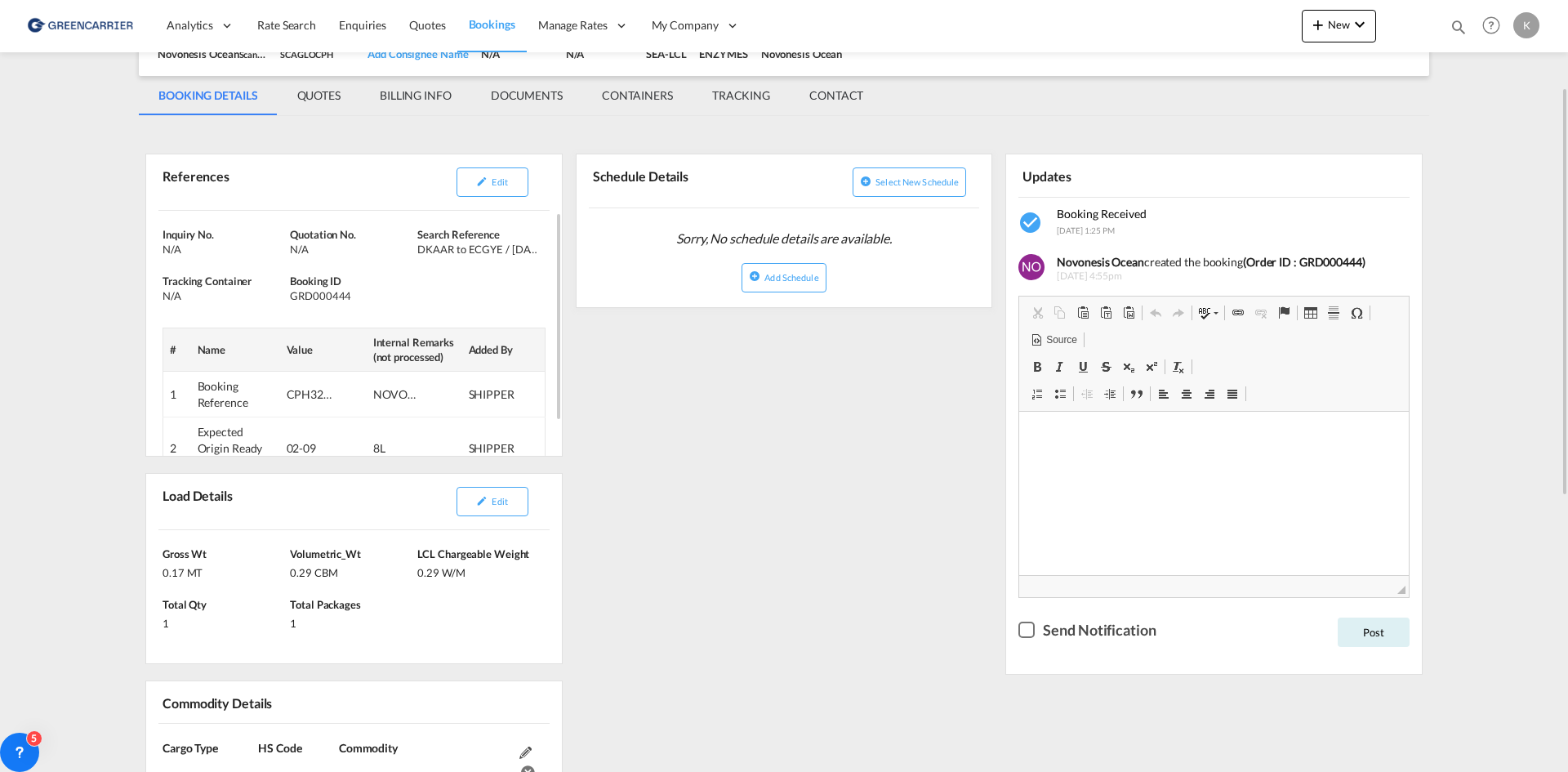
click at [329, 298] on div "GRD000444" at bounding box center [351, 295] width 124 height 14
click at [328, 298] on div "GRD000444" at bounding box center [351, 295] width 124 height 14
copy div "GRD000444"
click at [488, 177] on button "Edit" at bounding box center [492, 182] width 72 height 30
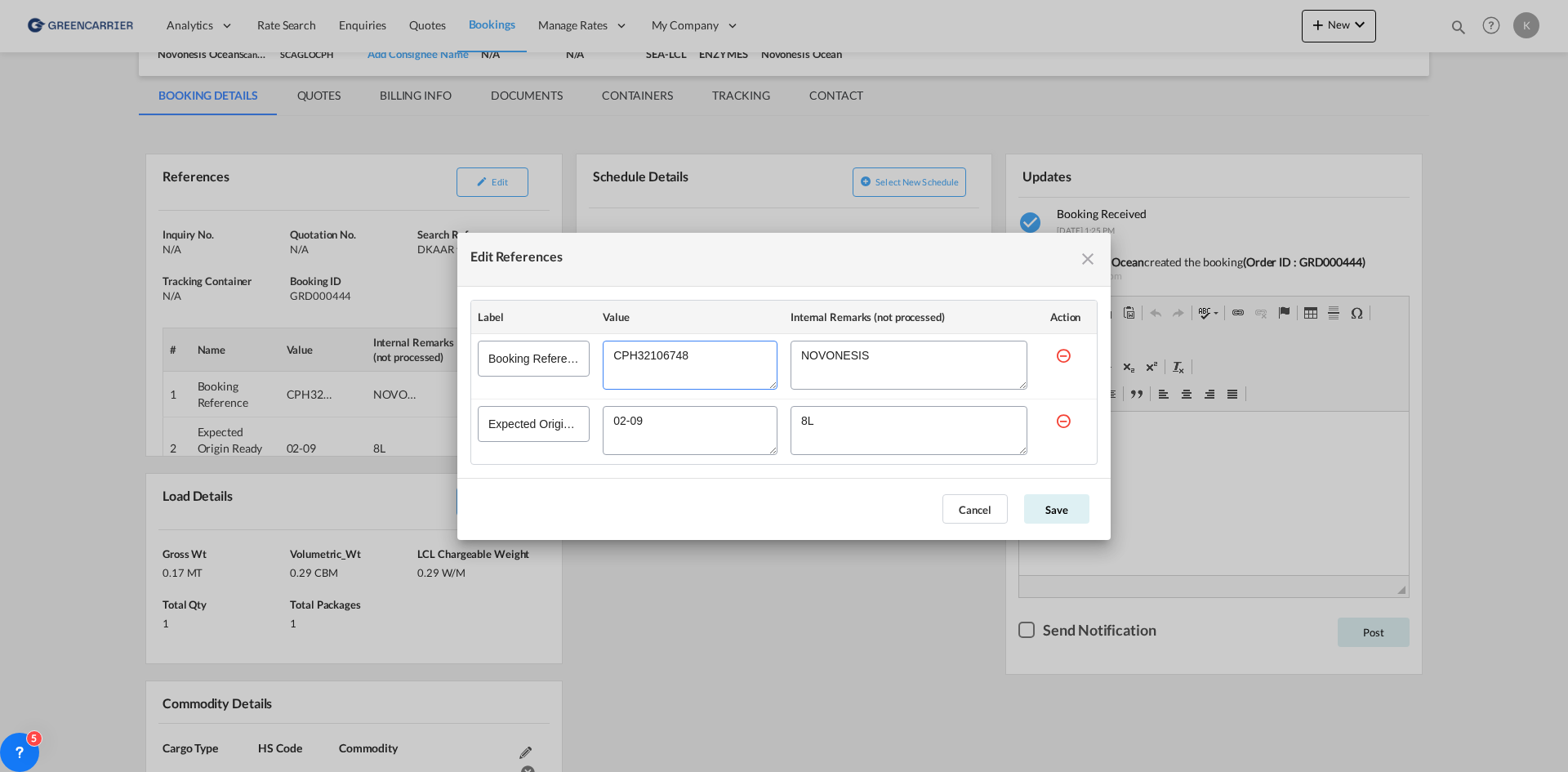
click at [646, 356] on textarea "Edit References" at bounding box center [690, 364] width 174 height 49
click at [979, 510] on button "Cancel" at bounding box center [975, 508] width 65 height 30
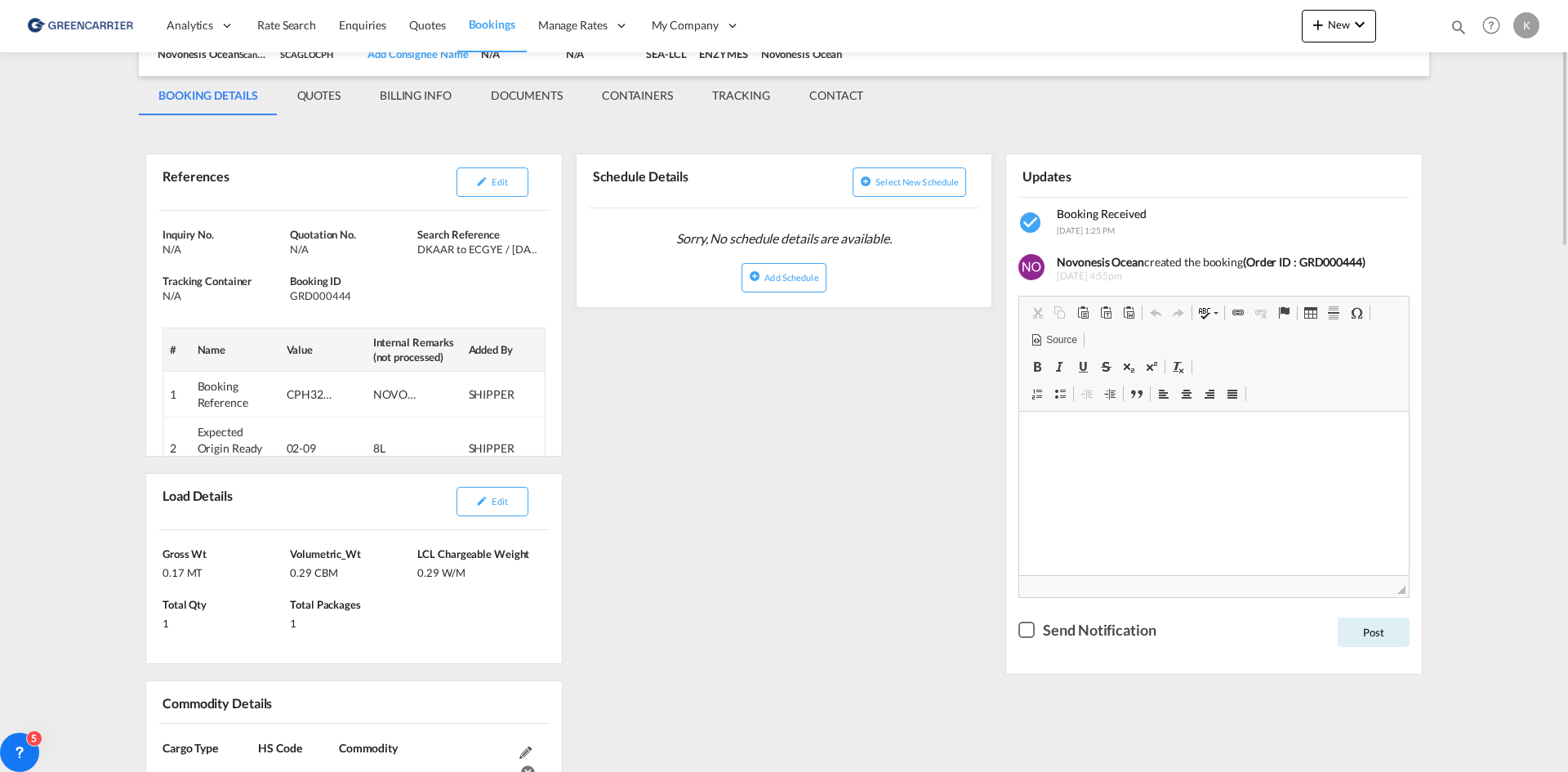
scroll to position [0, 0]
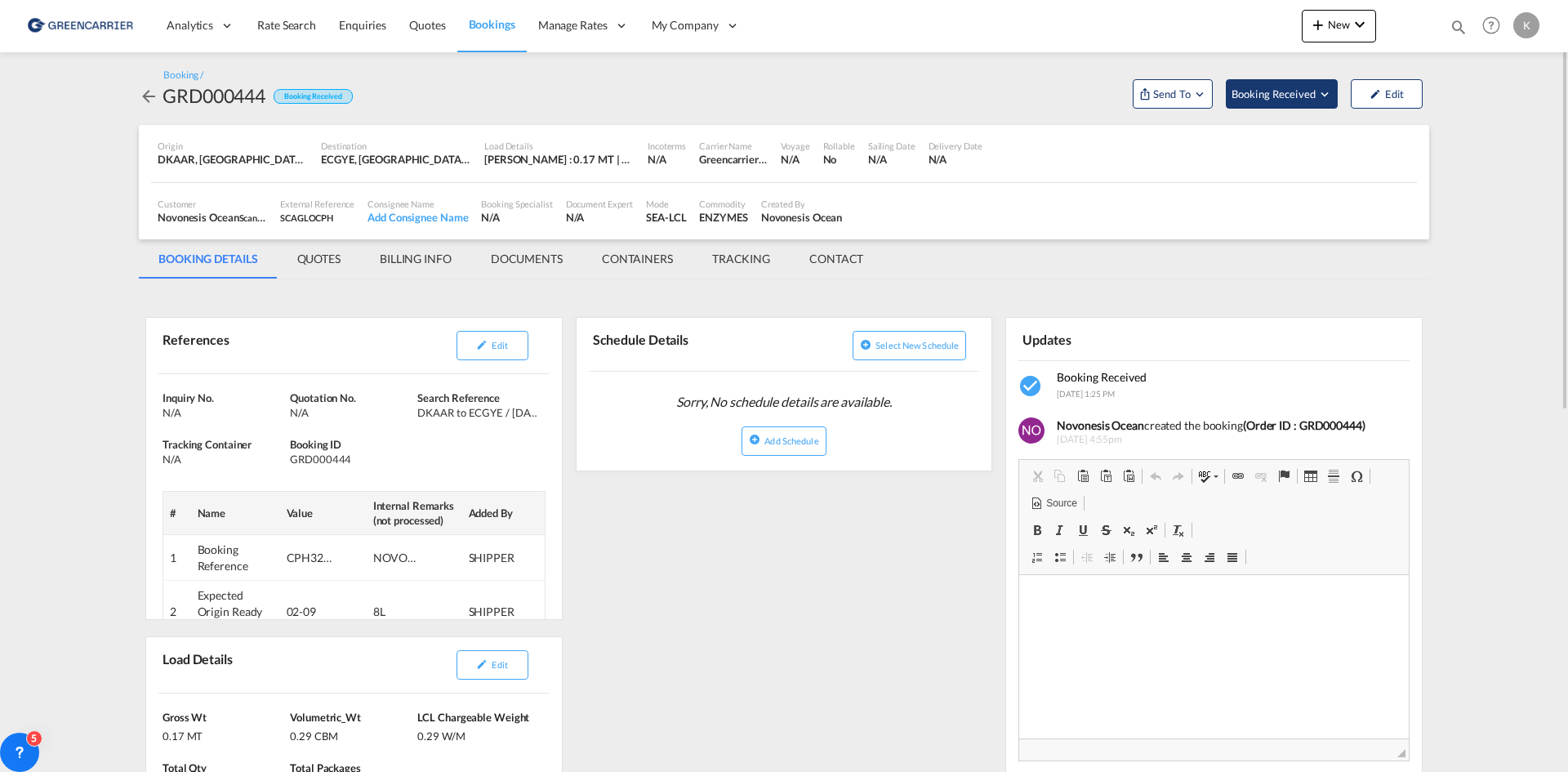
click at [1266, 94] on span "Booking Received" at bounding box center [1274, 93] width 85 height 16
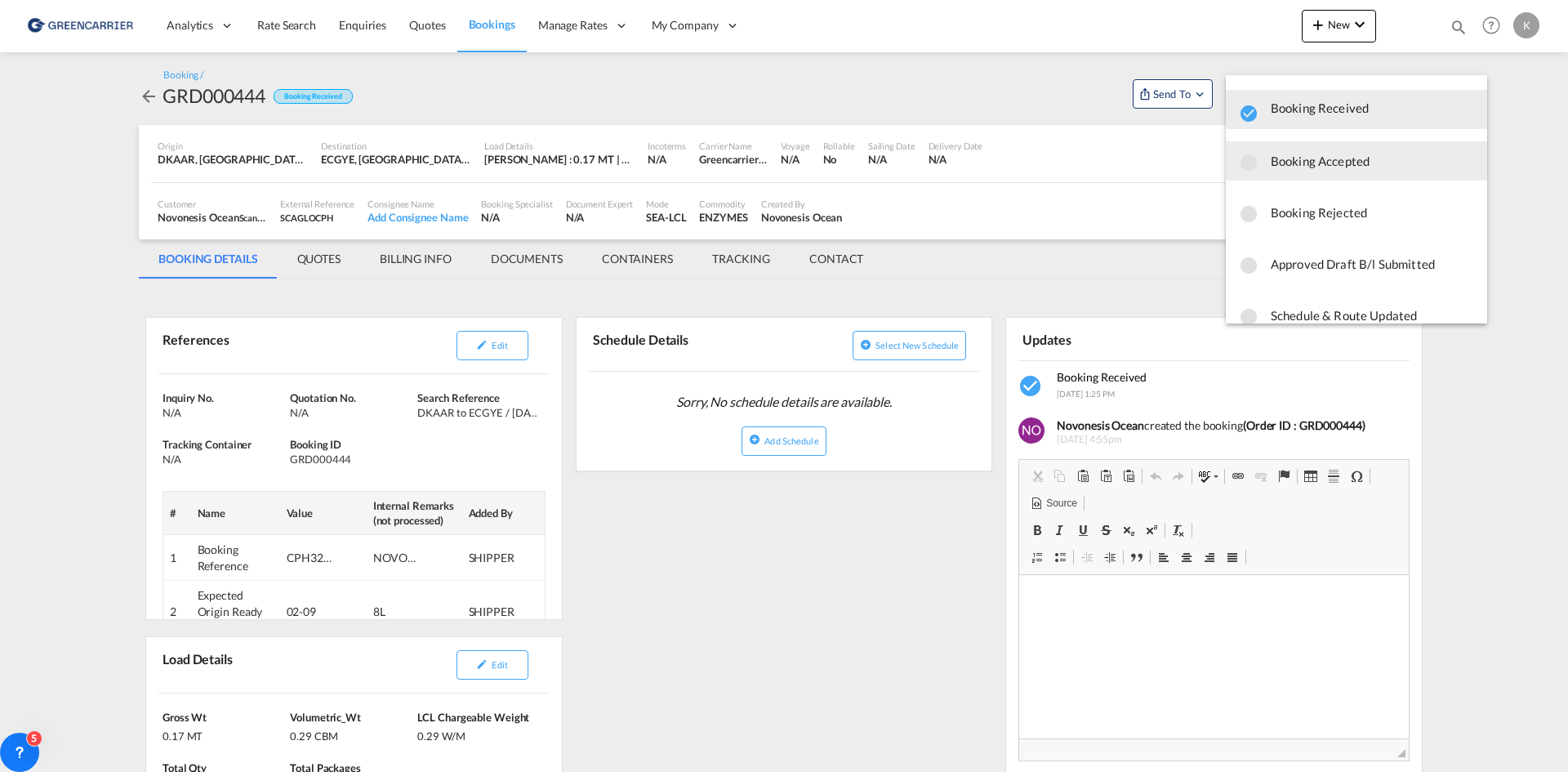
click at [1299, 168] on span "Booking Accepted" at bounding box center [1372, 160] width 203 height 30
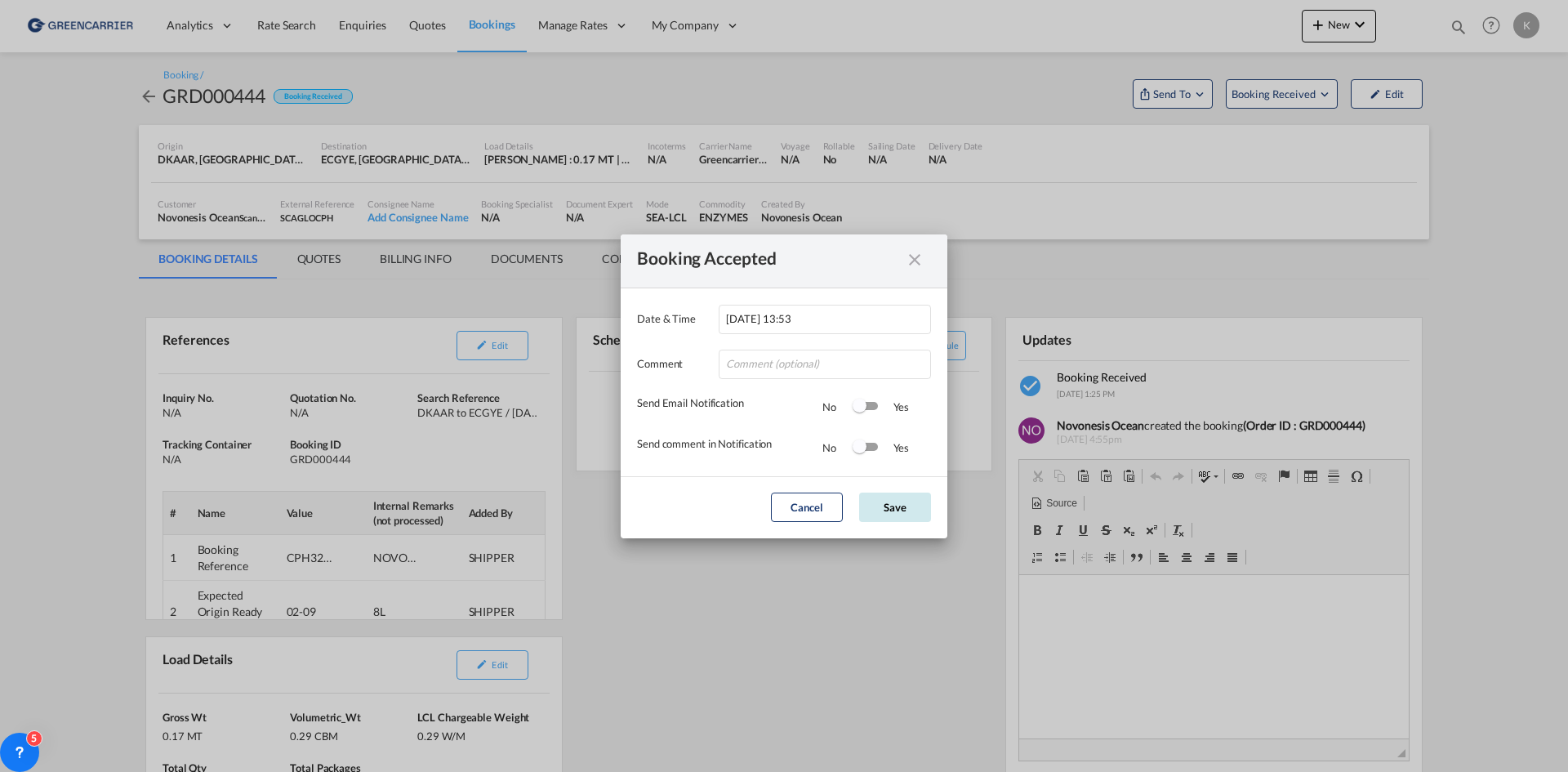
click at [909, 521] on button "Save" at bounding box center [894, 507] width 72 height 30
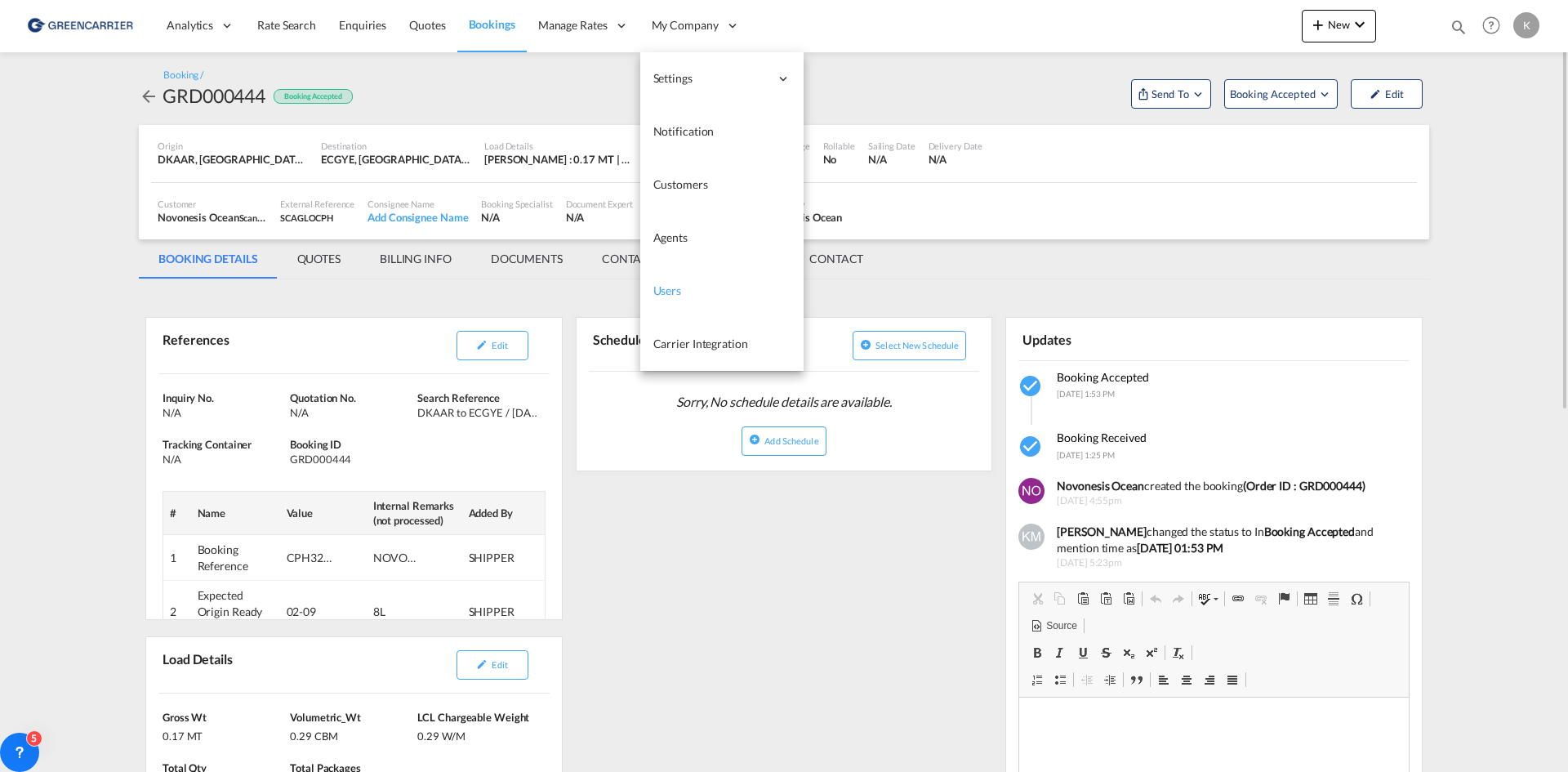
click at [662, 293] on span "Users" at bounding box center [668, 291] width 29 height 13
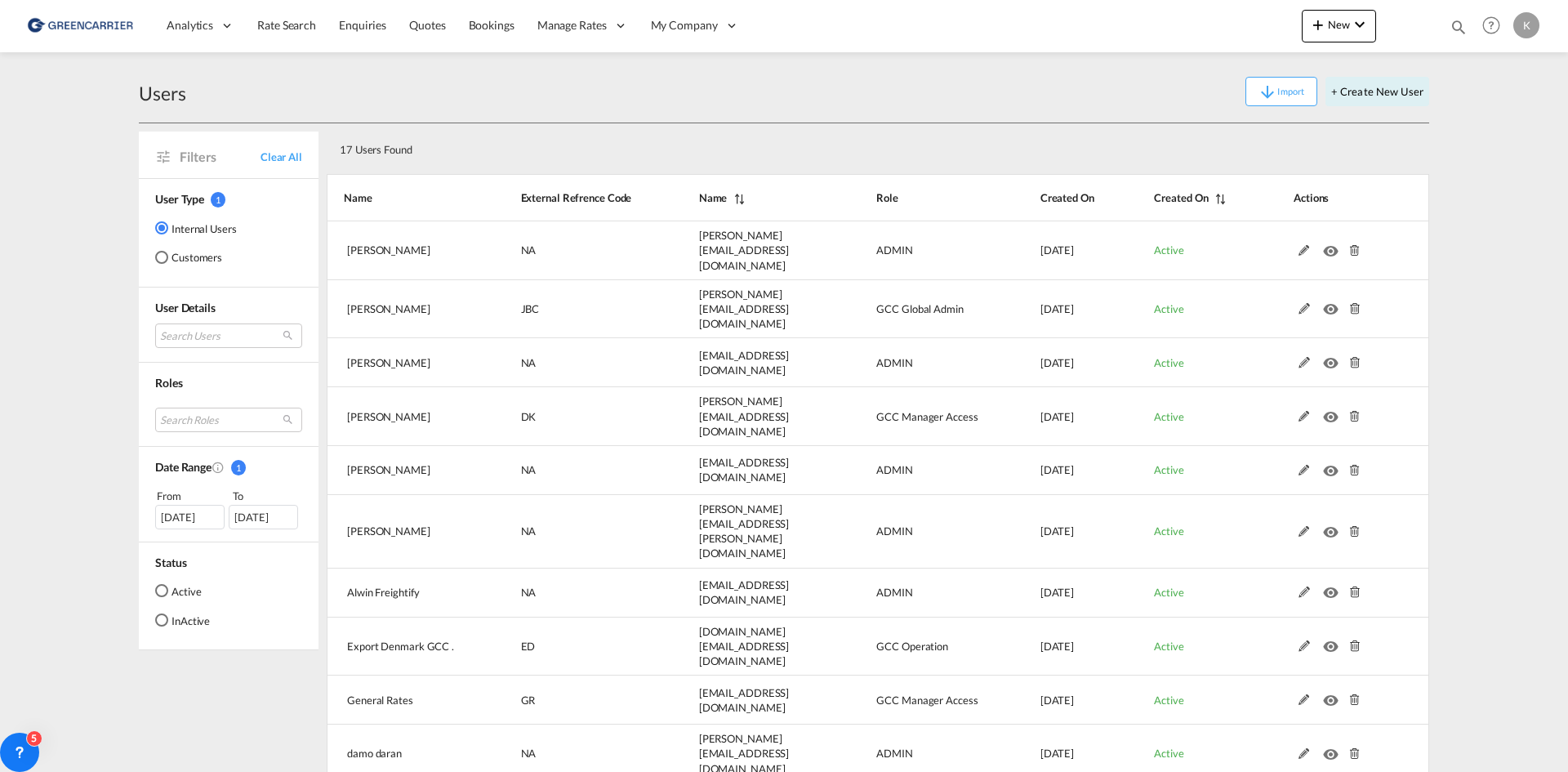
click at [207, 260] on md-radio-button "Customers" at bounding box center [196, 257] width 81 height 16
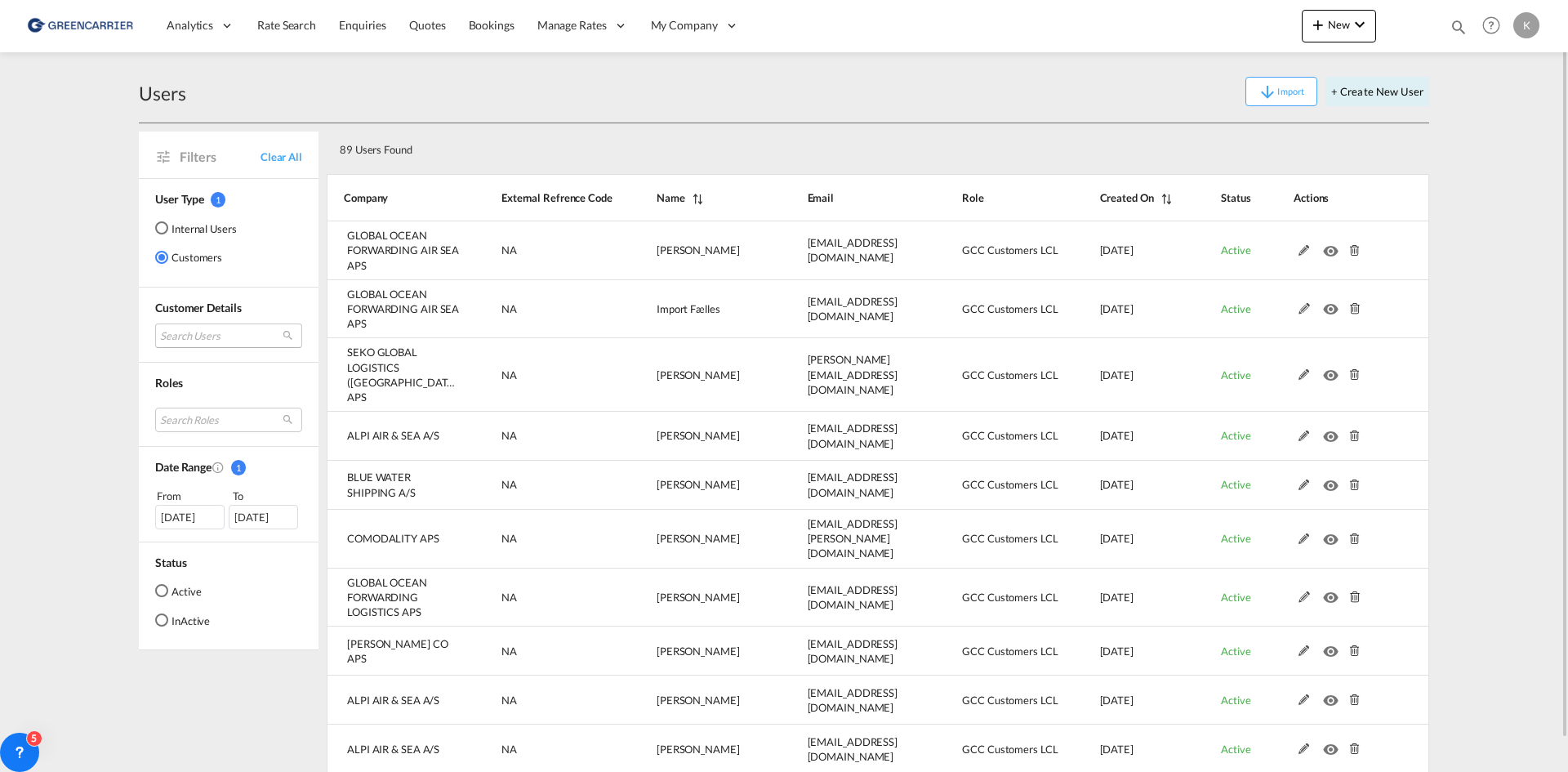
click at [231, 330] on md-select "Search Users user name user [PERSON_NAME] [PERSON_NAME][EMAIL_ADDRESS][DOMAIN_N…" at bounding box center [228, 336] width 147 height 25
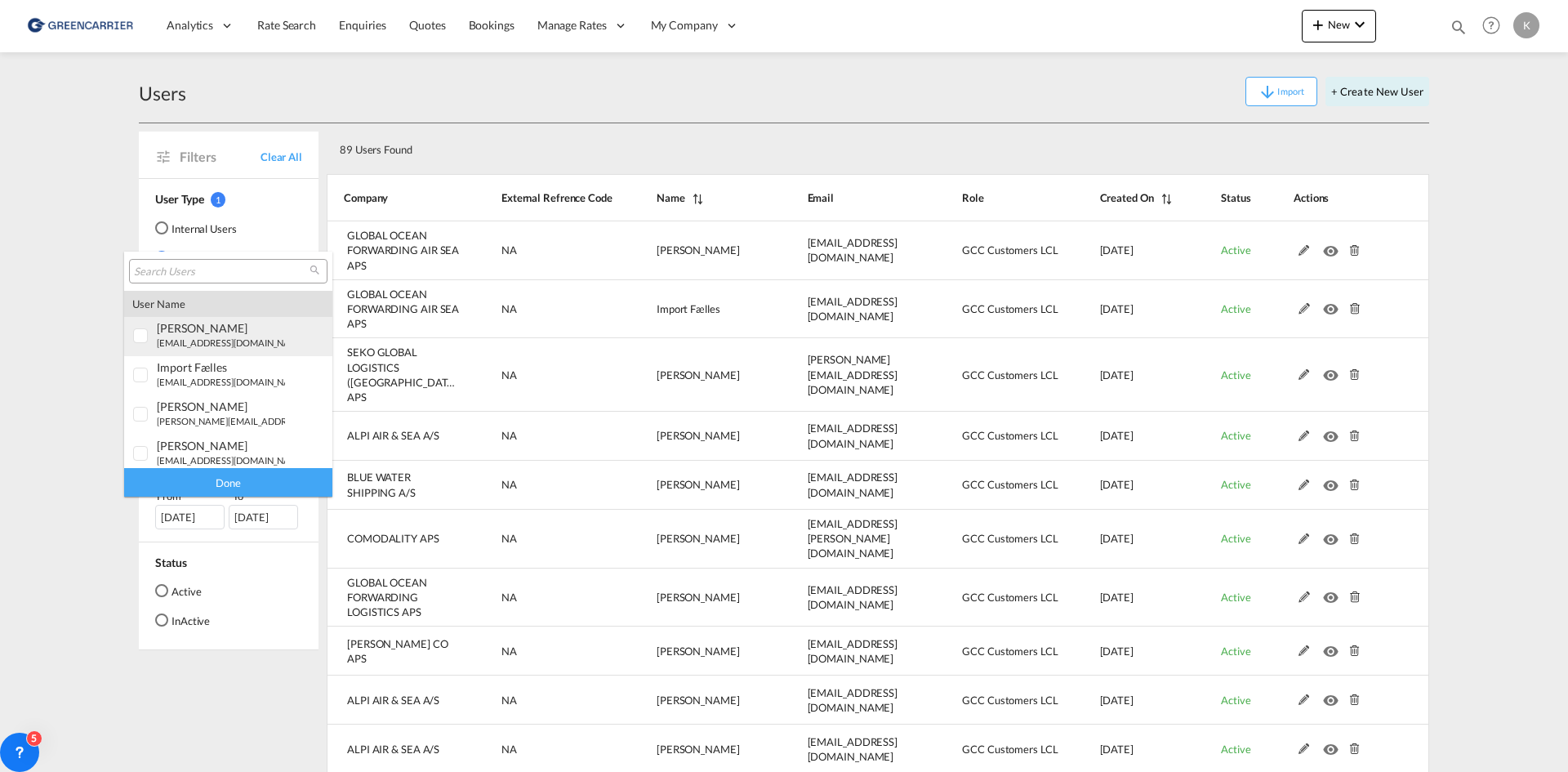
type md-option "[object Object]"
click at [213, 275] on input "search" at bounding box center [221, 271] width 175 height 14
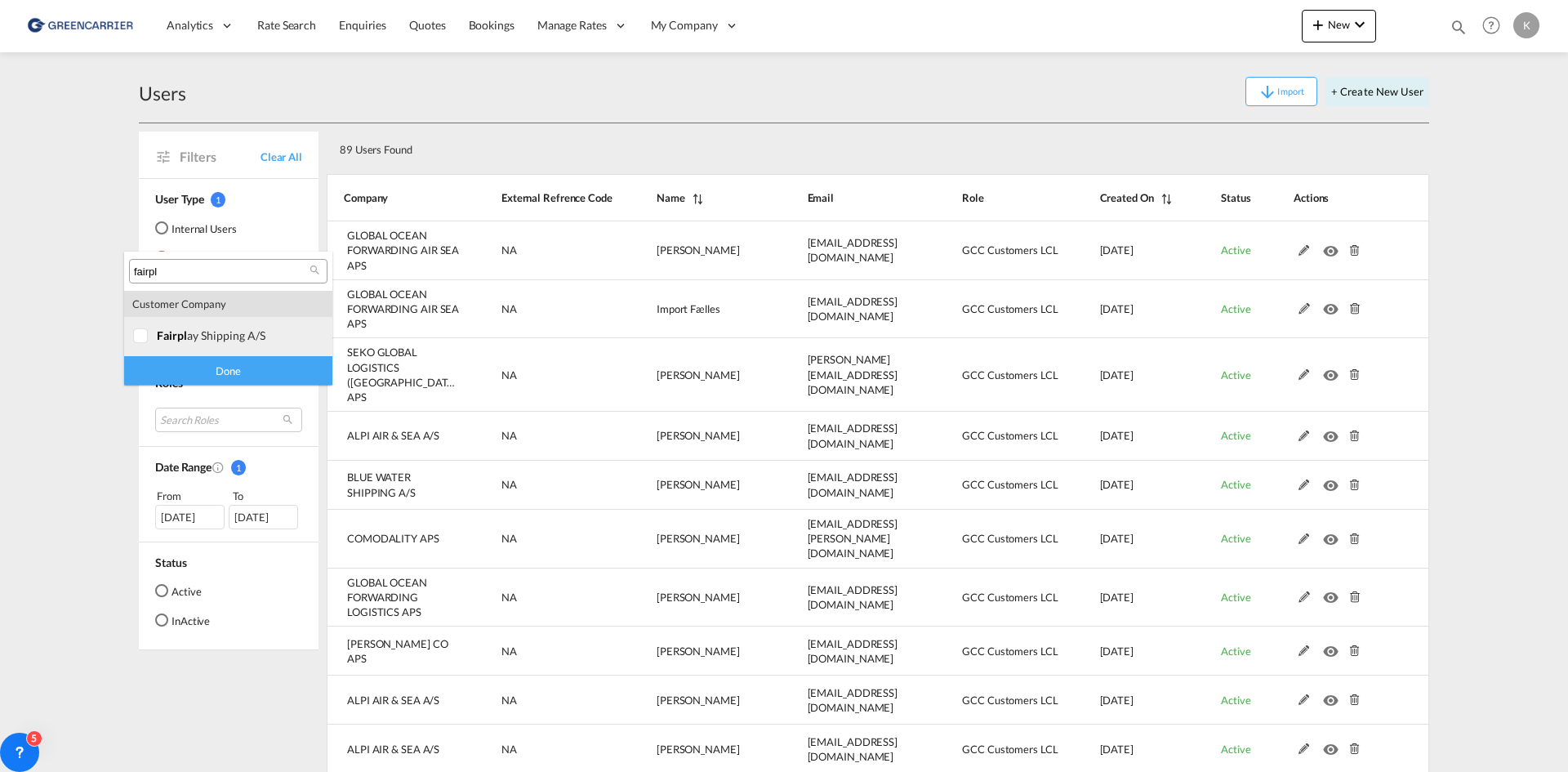
type input "fairpl"
click at [238, 328] on div "fairpl ay shipping a/s" at bounding box center [221, 335] width 128 height 13
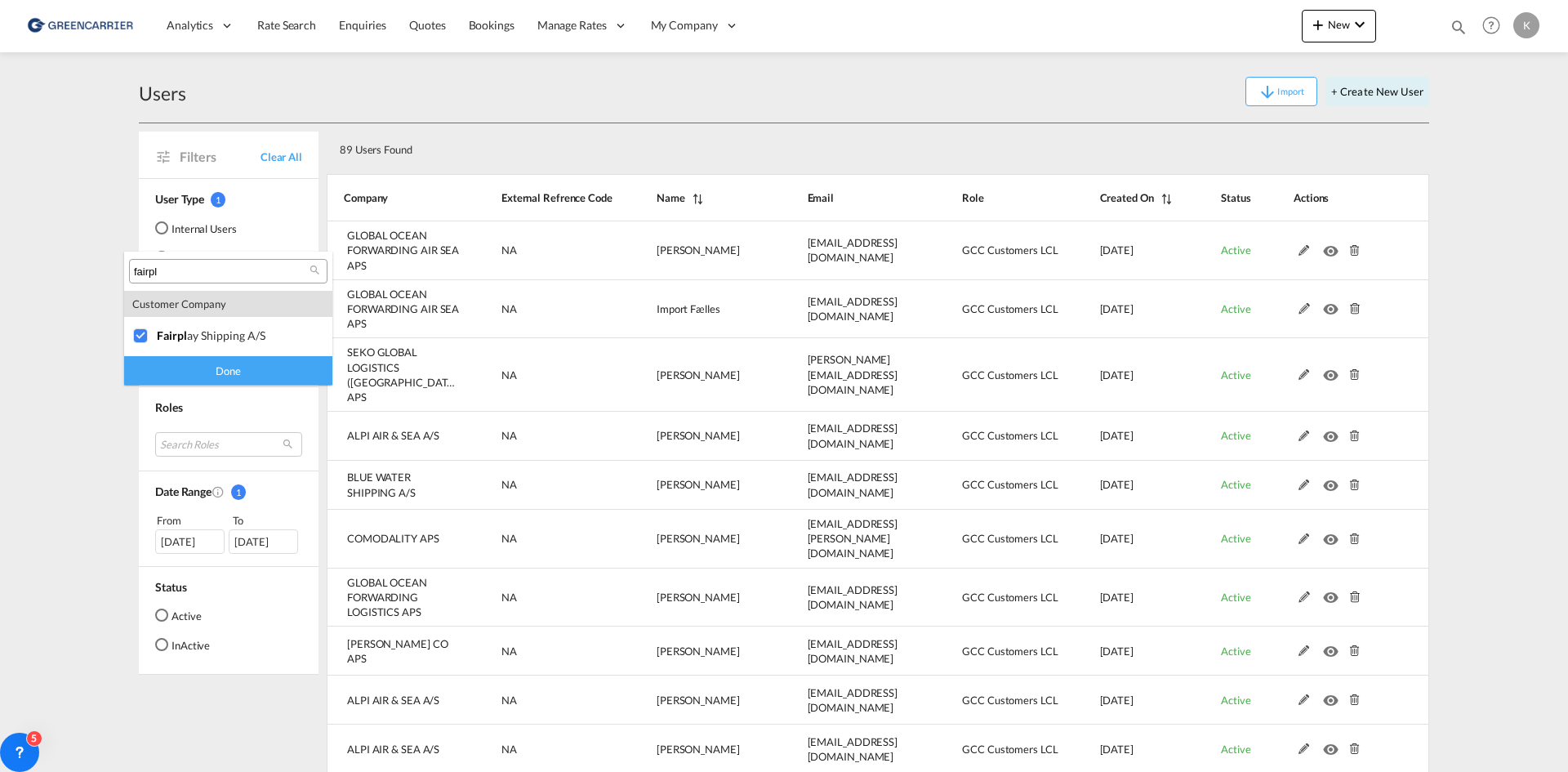
click at [228, 369] on div "Done" at bounding box center [227, 370] width 208 height 29
